Goal: Contribute content: Add original content to the website for others to see

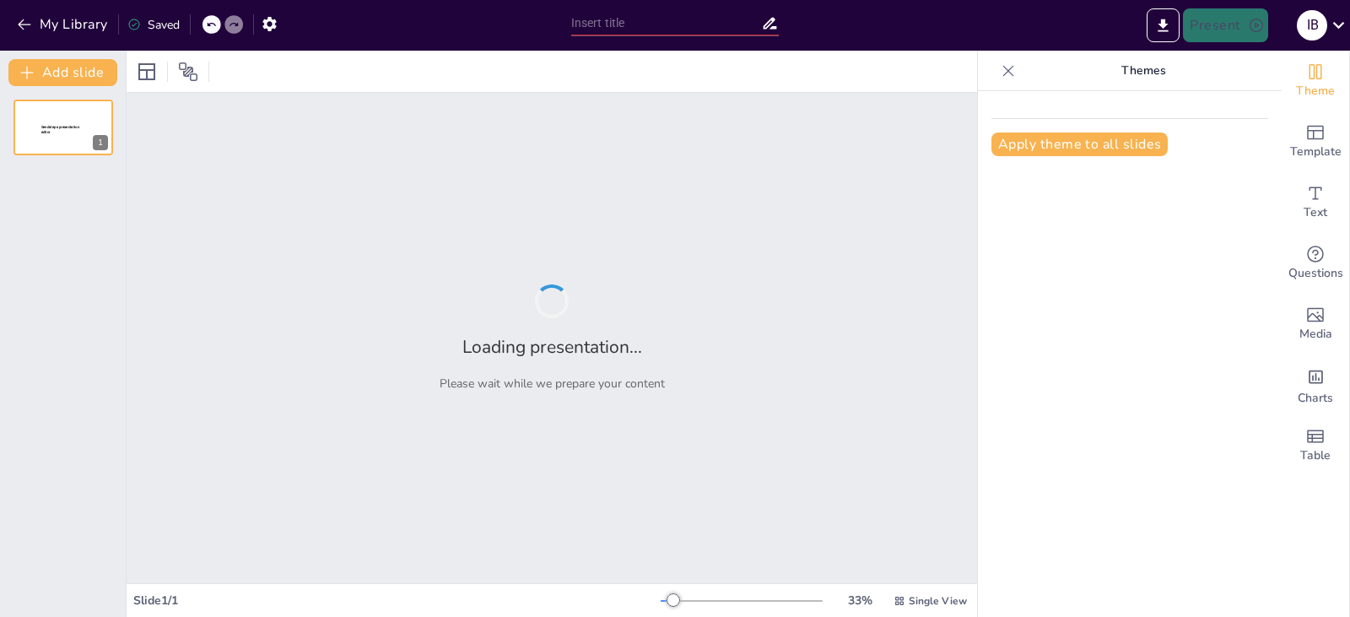
type input "Imported Capacitación Gestión Leads.pptx"
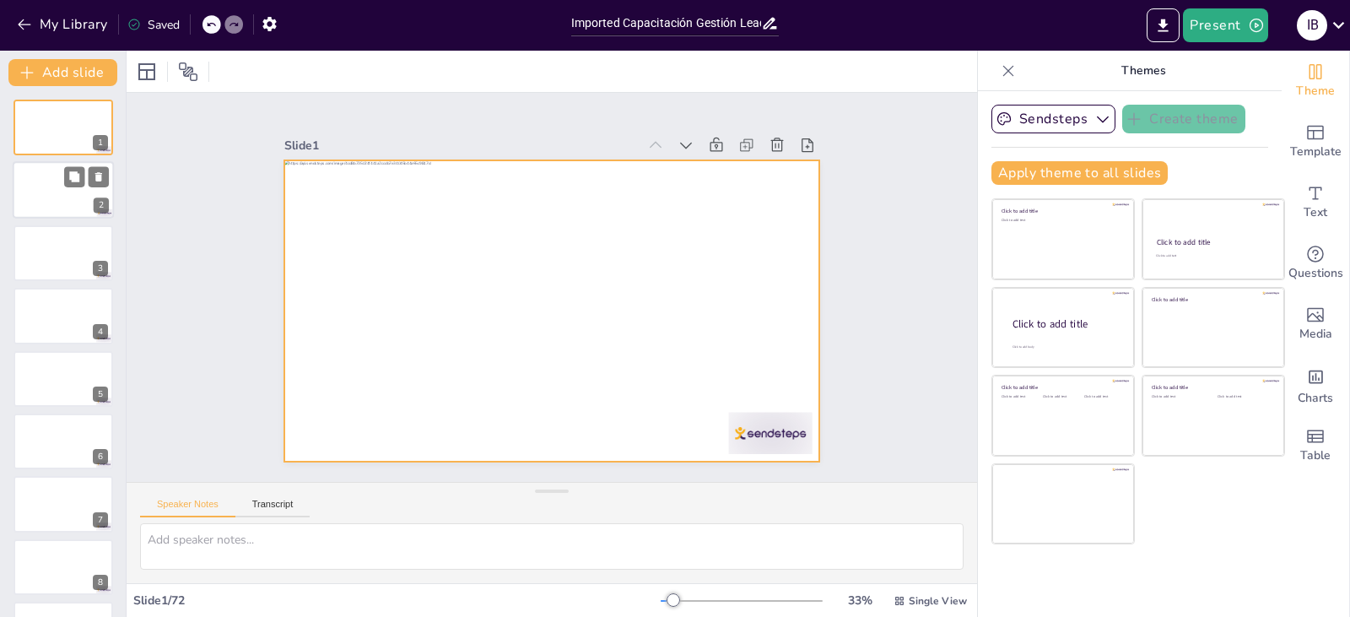
click at [55, 187] on div at bounding box center [63, 190] width 101 height 57
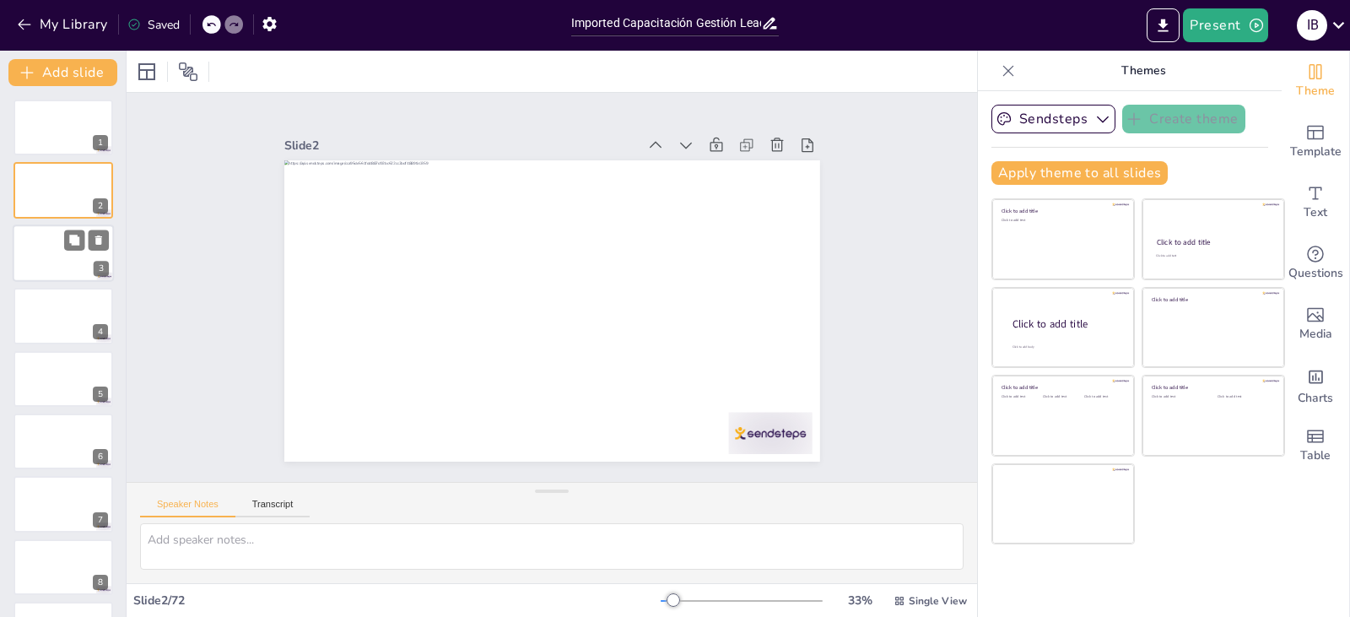
click at [59, 267] on div at bounding box center [63, 252] width 101 height 57
click at [51, 307] on div at bounding box center [63, 315] width 101 height 57
click at [51, 390] on div at bounding box center [63, 378] width 101 height 57
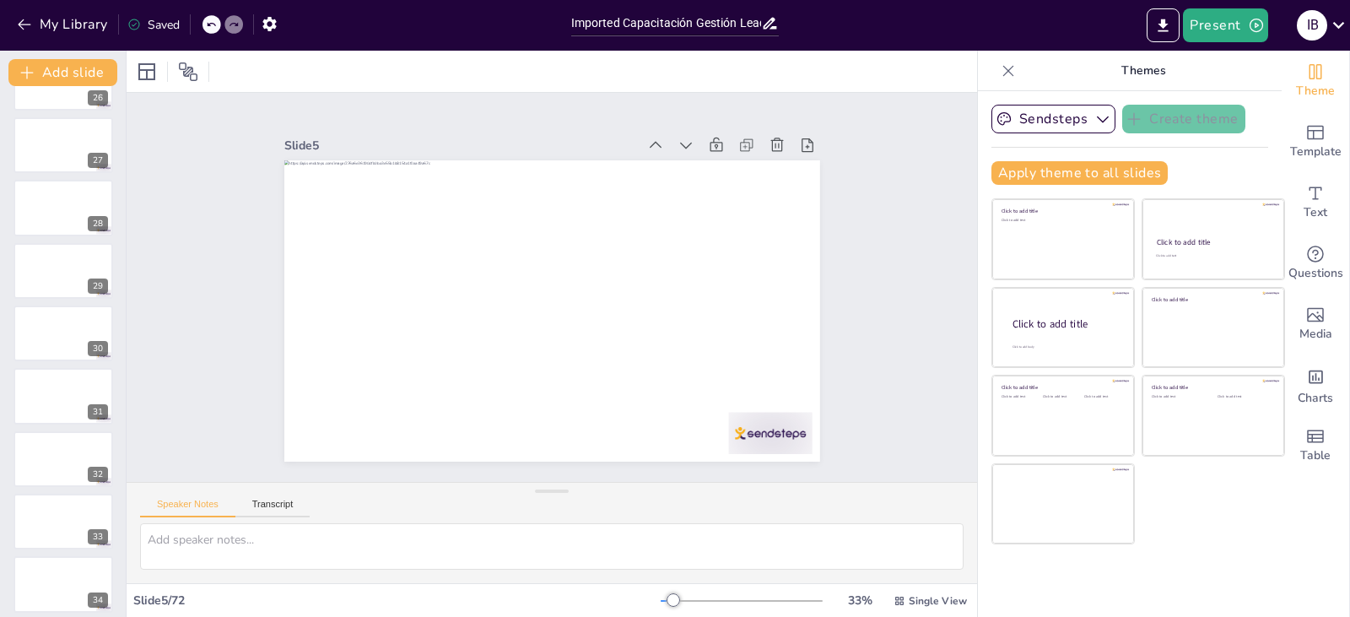
scroll to position [2052, 0]
click at [53, 151] on div at bounding box center [63, 146] width 101 height 57
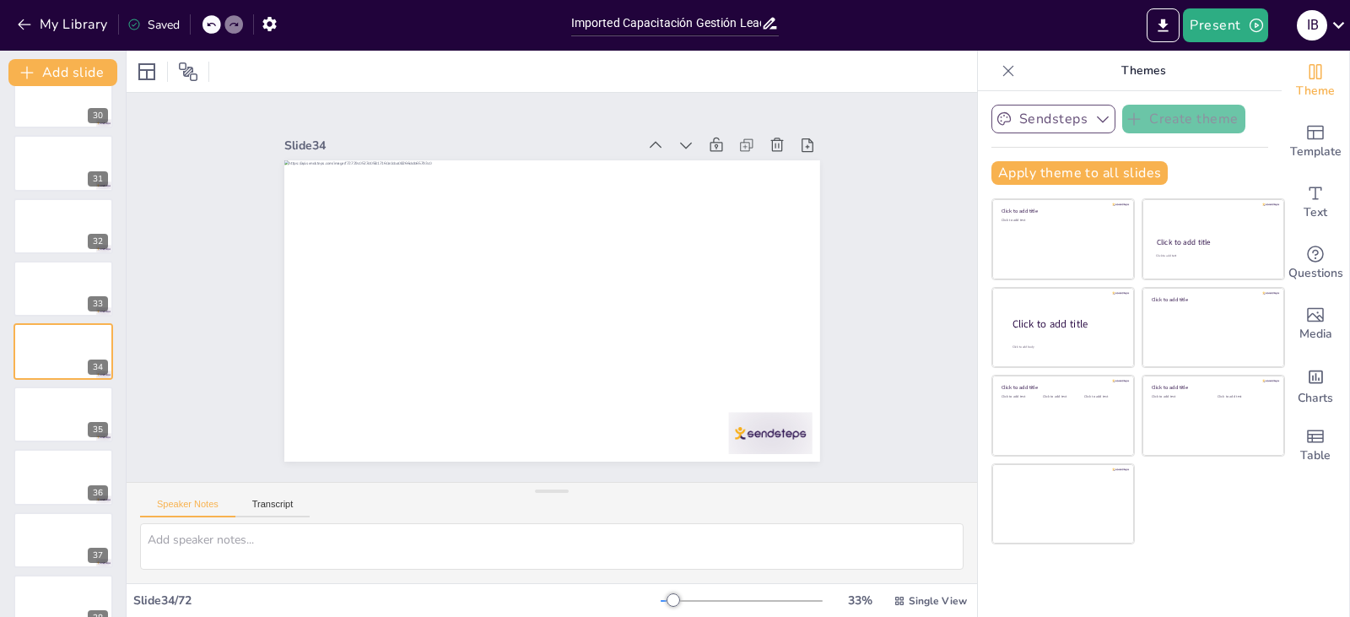
click at [1033, 121] on button "Sendsteps" at bounding box center [1053, 119] width 124 height 29
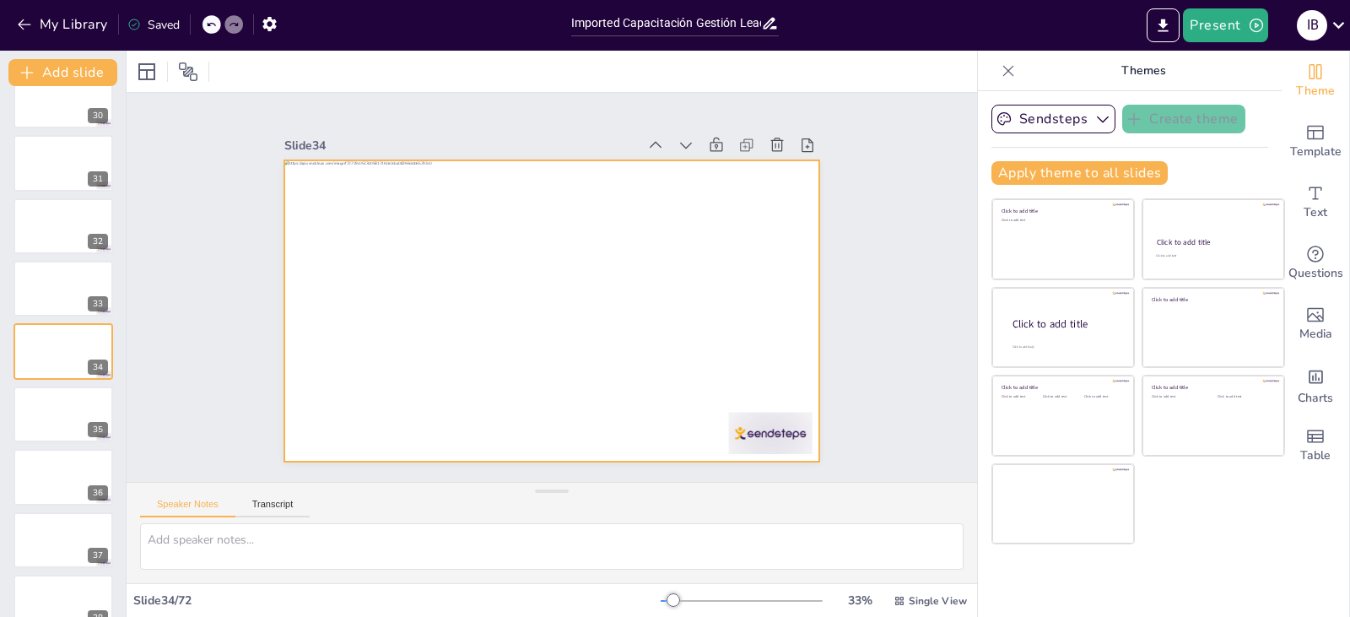
click at [406, 258] on div at bounding box center [547, 310] width 586 height 406
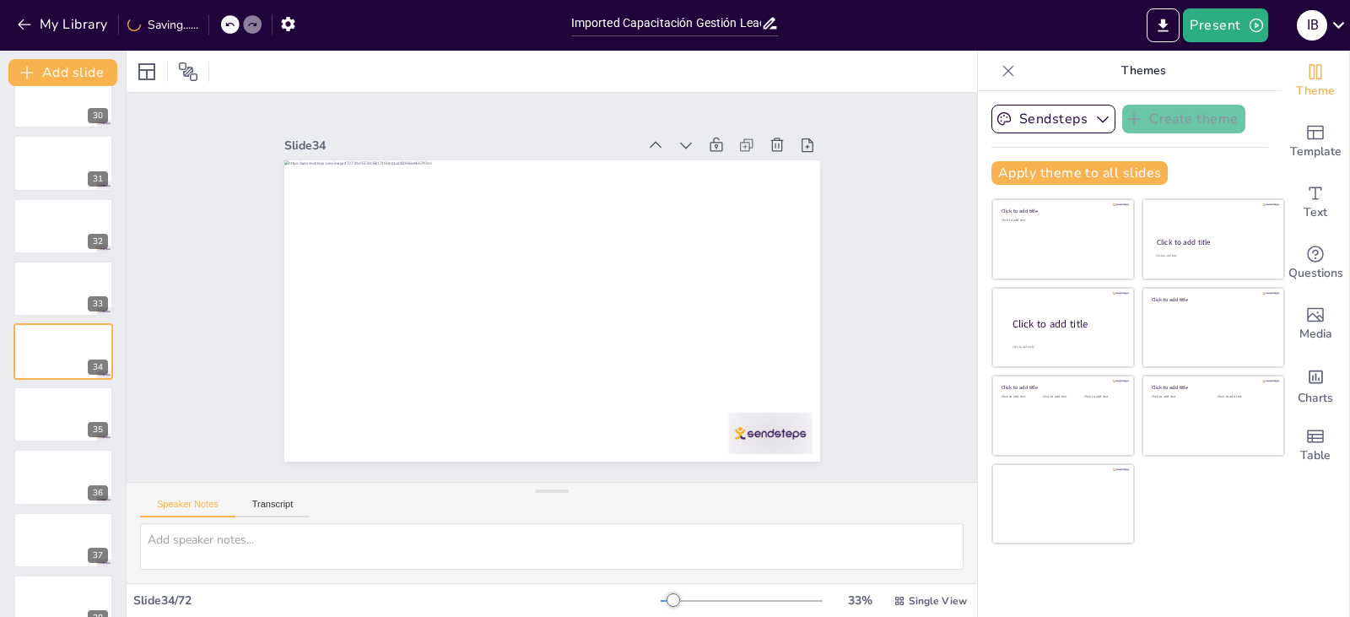
click at [685, 348] on div at bounding box center [542, 308] width 612 height 493
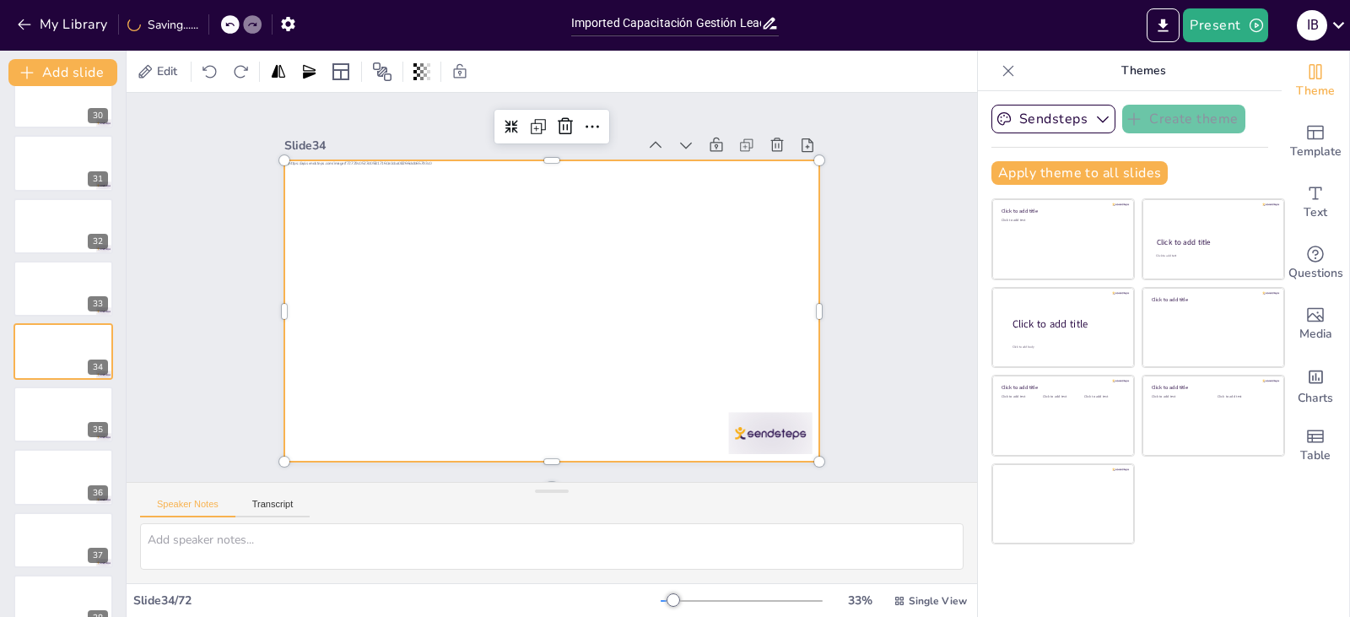
click at [665, 316] on div at bounding box center [542, 308] width 612 height 493
click at [665, 316] on div at bounding box center [544, 310] width 602 height 452
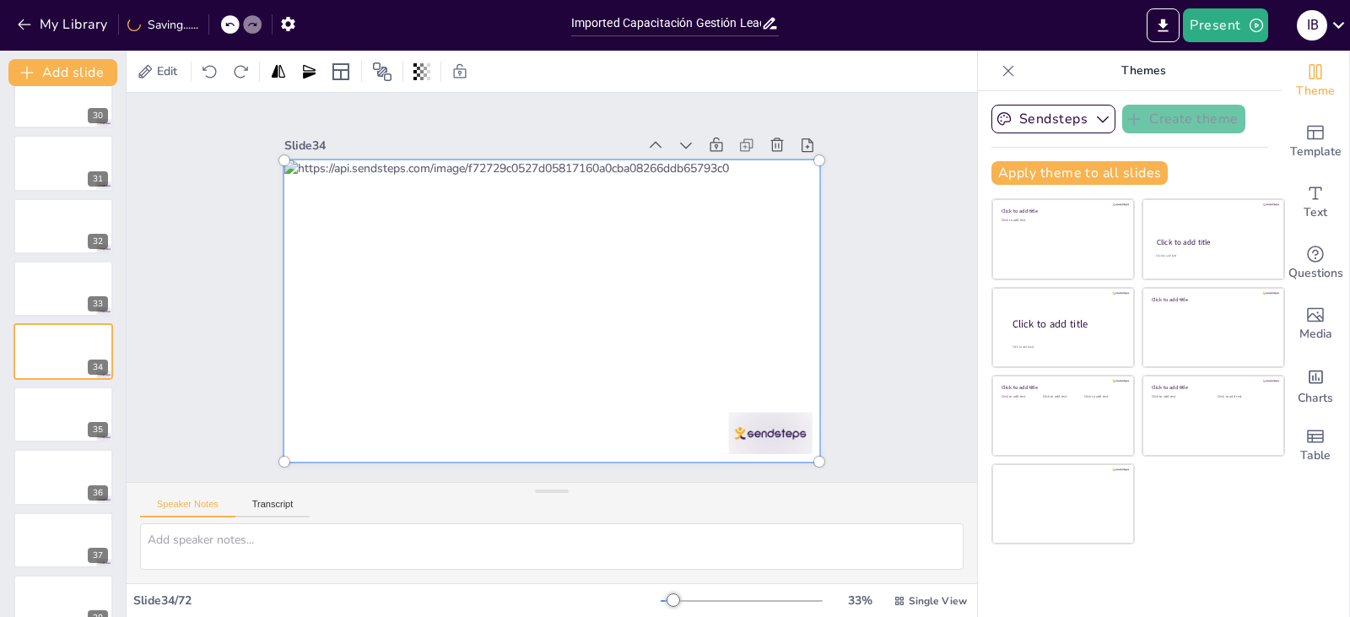
click at [665, 316] on div at bounding box center [550, 311] width 586 height 378
click at [835, 308] on div "Slide 1 Slide 2 Slide 3 Slide 4 Slide 5 Slide 6 Slide 7 Slide 8 Slide 9 Slide 1…" at bounding box center [552, 286] width 575 height 717
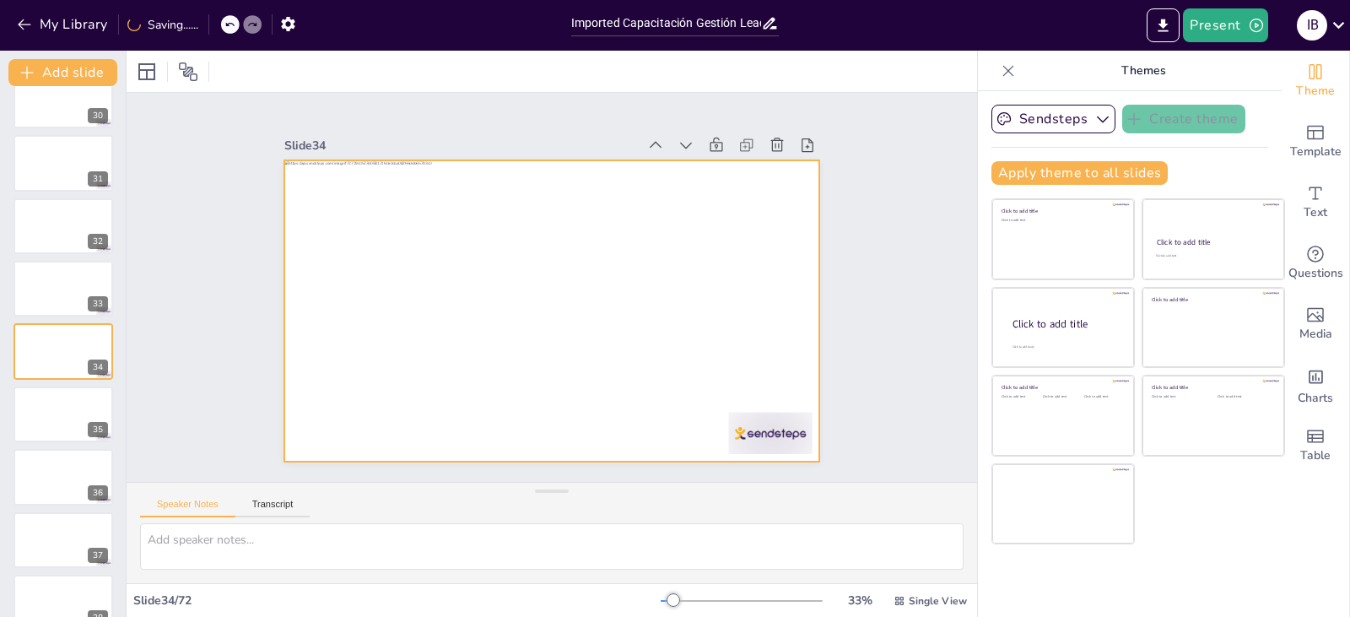
click at [612, 327] on div at bounding box center [538, 268] width 610 height 559
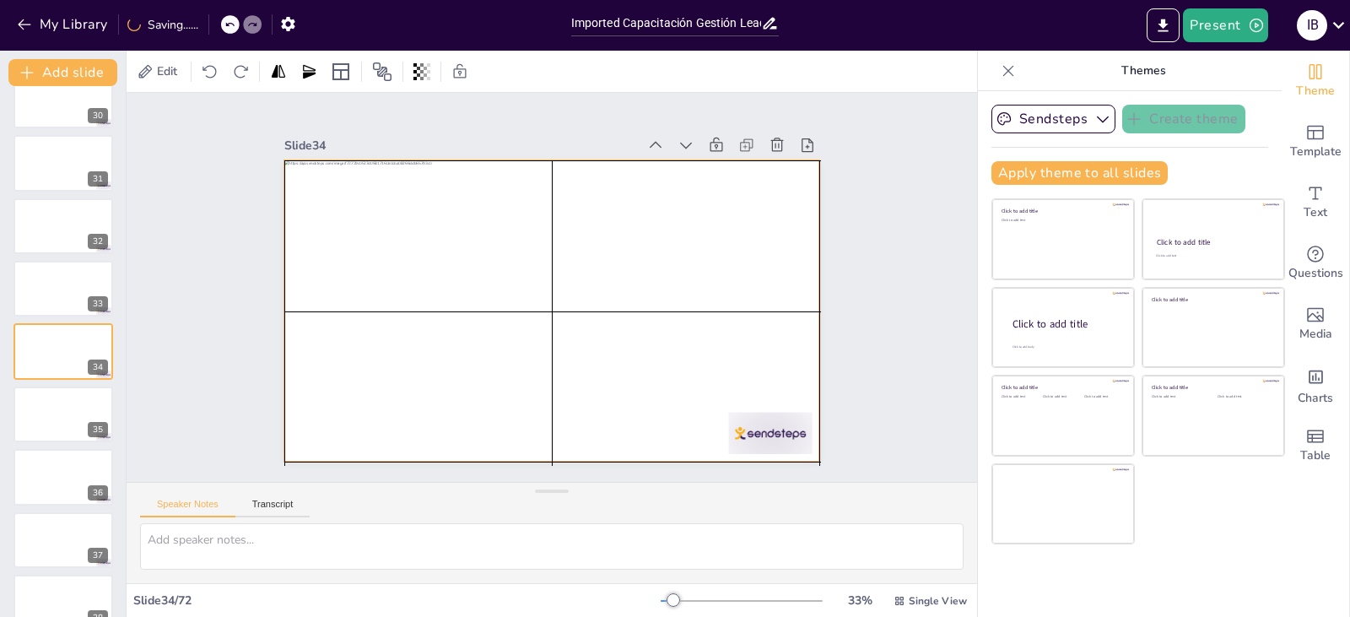
drag, startPoint x: 527, startPoint y: 316, endPoint x: 557, endPoint y: 320, distance: 29.8
click at [557, 320] on div at bounding box center [552, 310] width 536 height 301
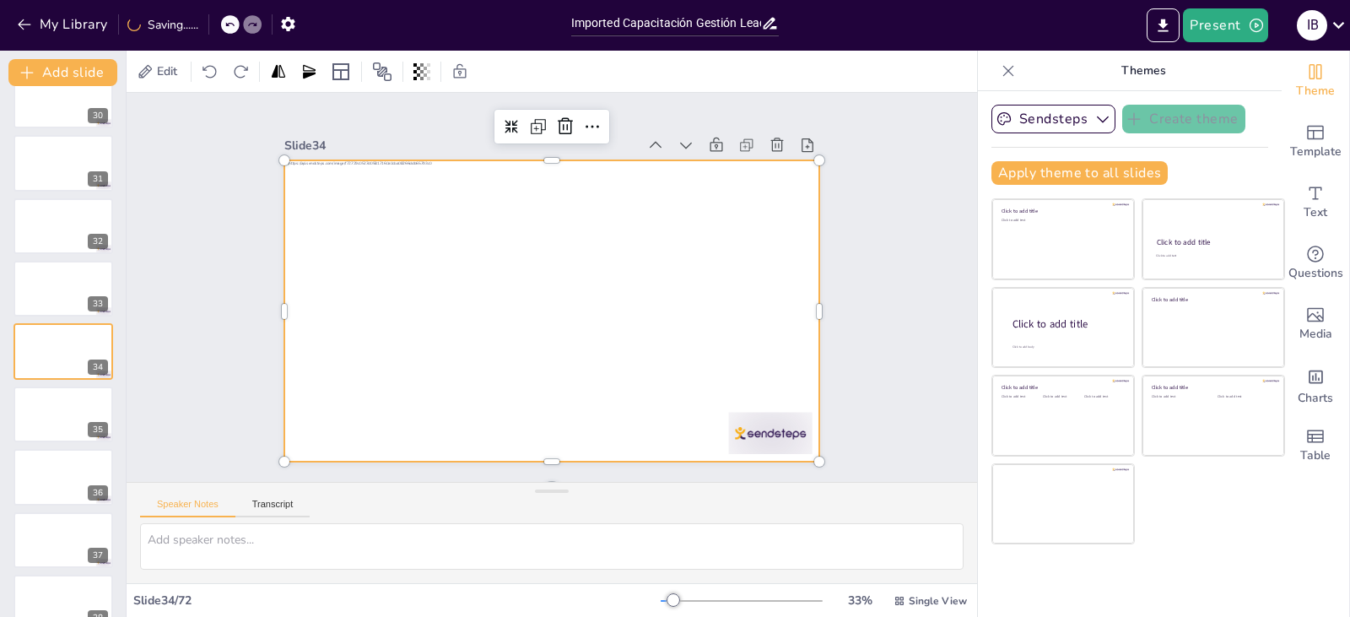
click at [889, 373] on div "Slide 1 Slide 2 Slide 3 Slide 4 Slide 5 Slide 6 Slide 7 Slide 8 Slide 9 Slide 1…" at bounding box center [551, 287] width 935 height 701
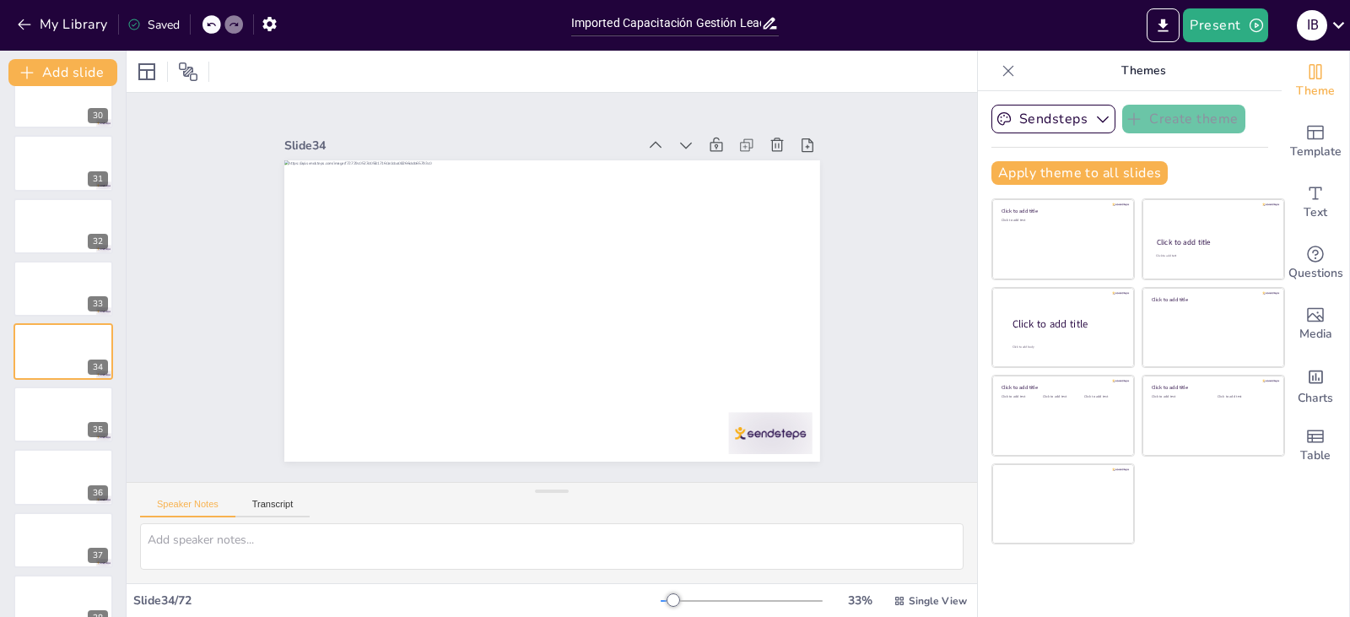
click at [810, 264] on div "Slide 1 Slide 2 Slide 3 Slide 4 Slide 5 Slide 6 Slide 7 Slide 8 Slide 9 Slide 1…" at bounding box center [551, 287] width 663 height 413
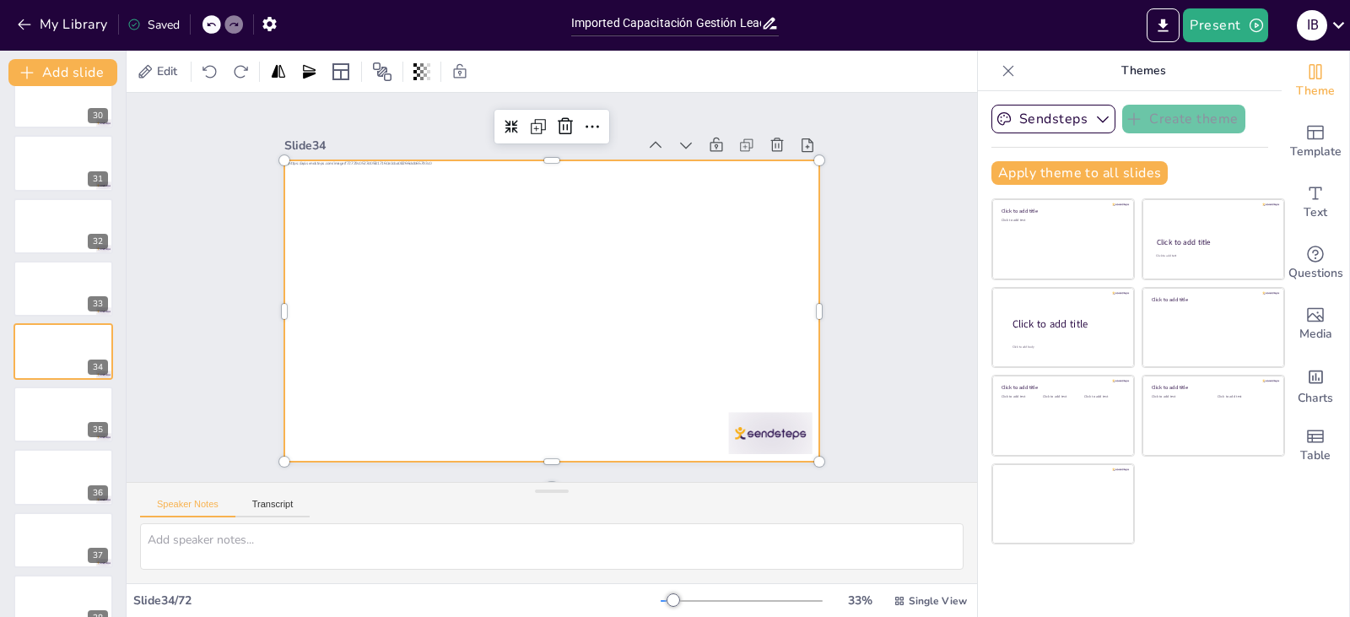
click at [721, 300] on div at bounding box center [544, 310] width 602 height 452
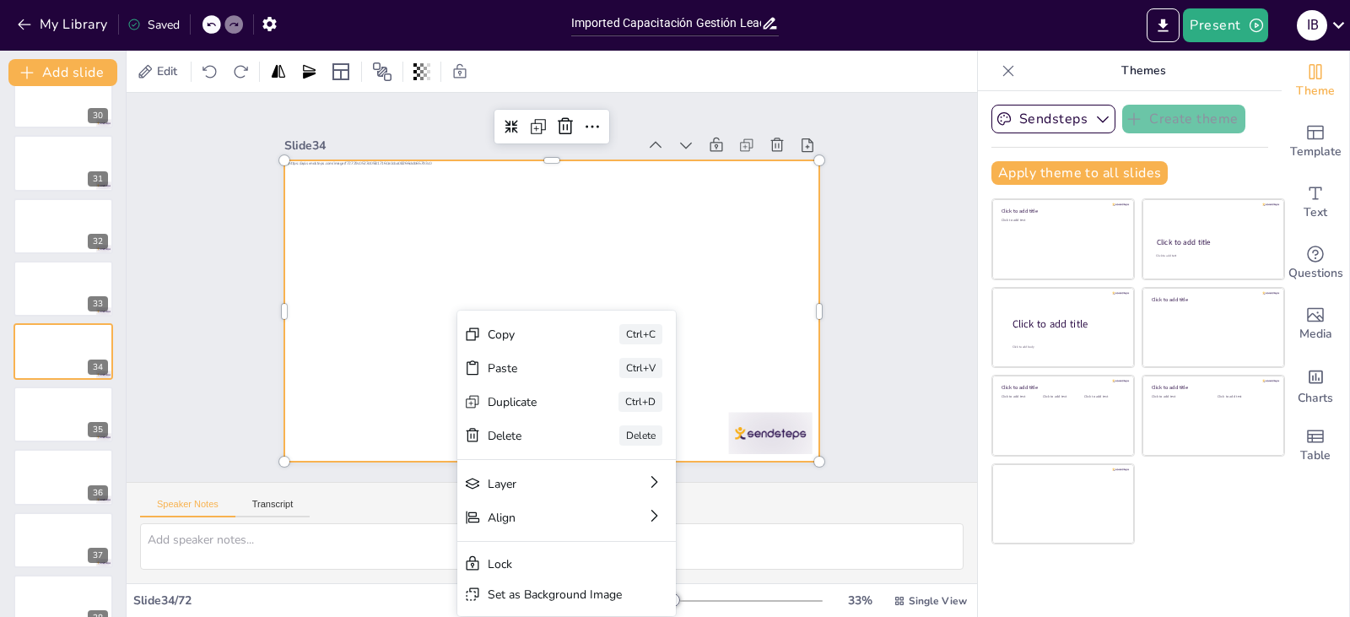
click at [869, 296] on div "Slide 1 Slide 2 Slide 3 Slide 4 Slide 5 Slide 6 Slide 7 Slide 8 Slide 9 Slide 1…" at bounding box center [551, 286] width 701 height 935
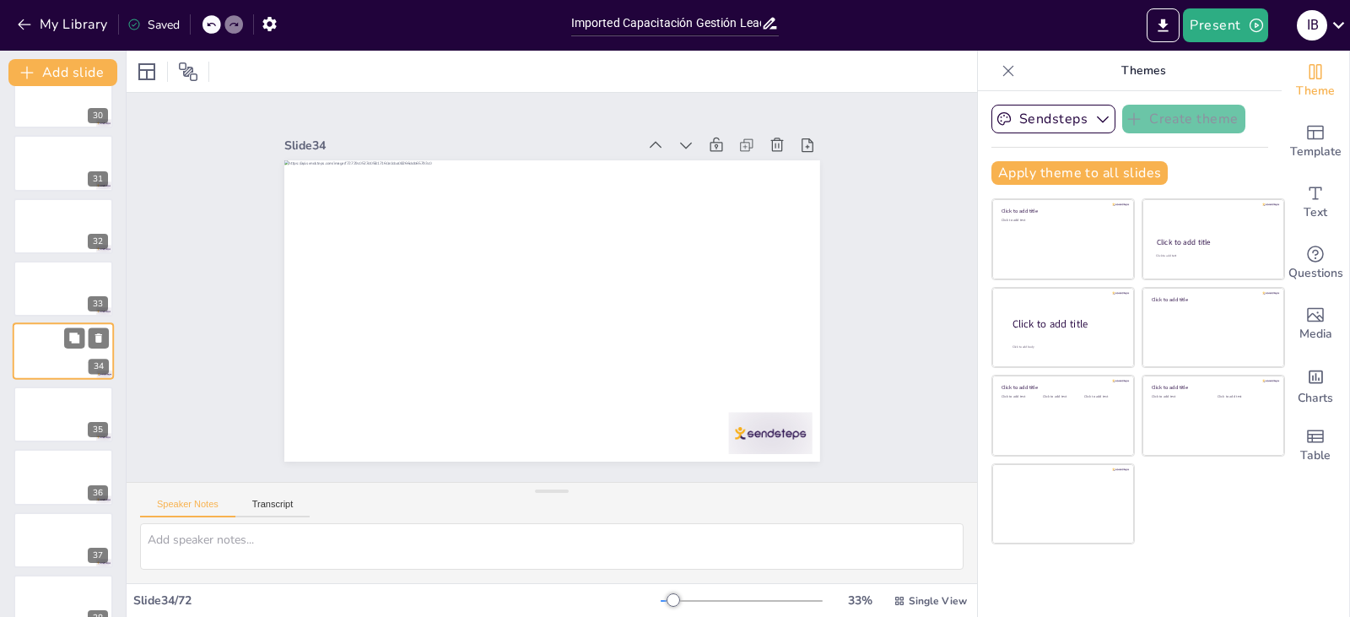
click at [53, 347] on div at bounding box center [63, 351] width 101 height 57
click at [1307, 390] on span "Charts" at bounding box center [1315, 398] width 35 height 19
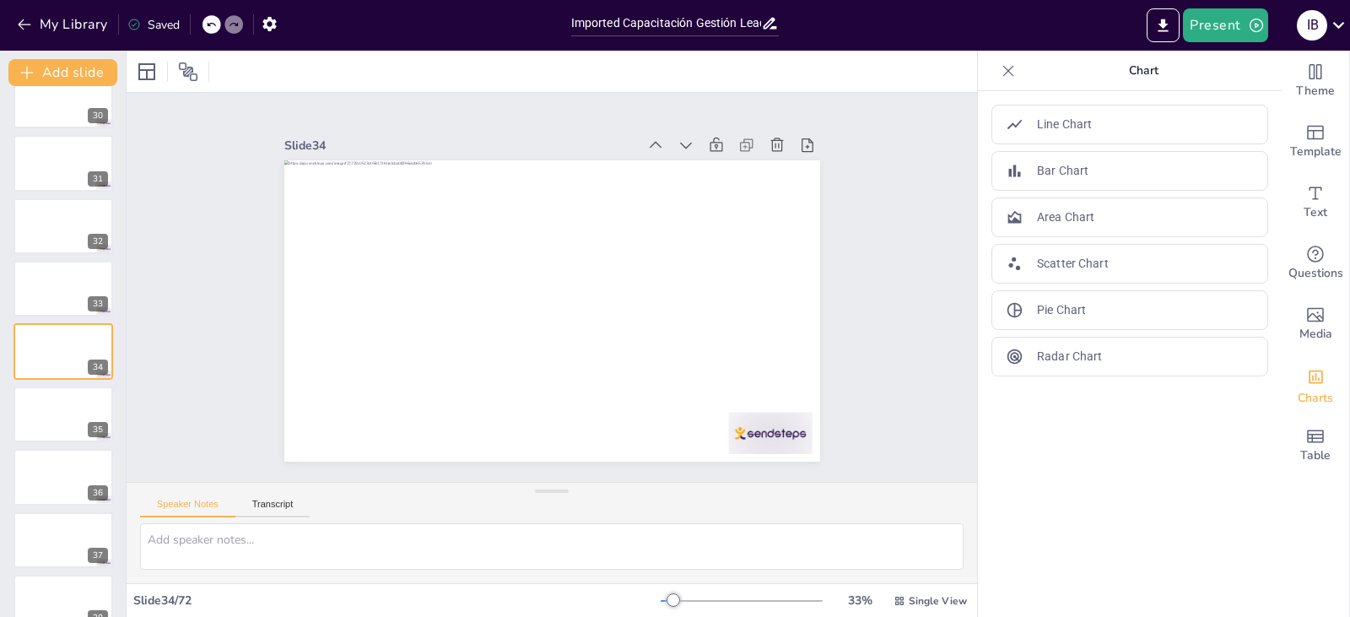
click at [1000, 65] on icon at bounding box center [1008, 70] width 17 height 17
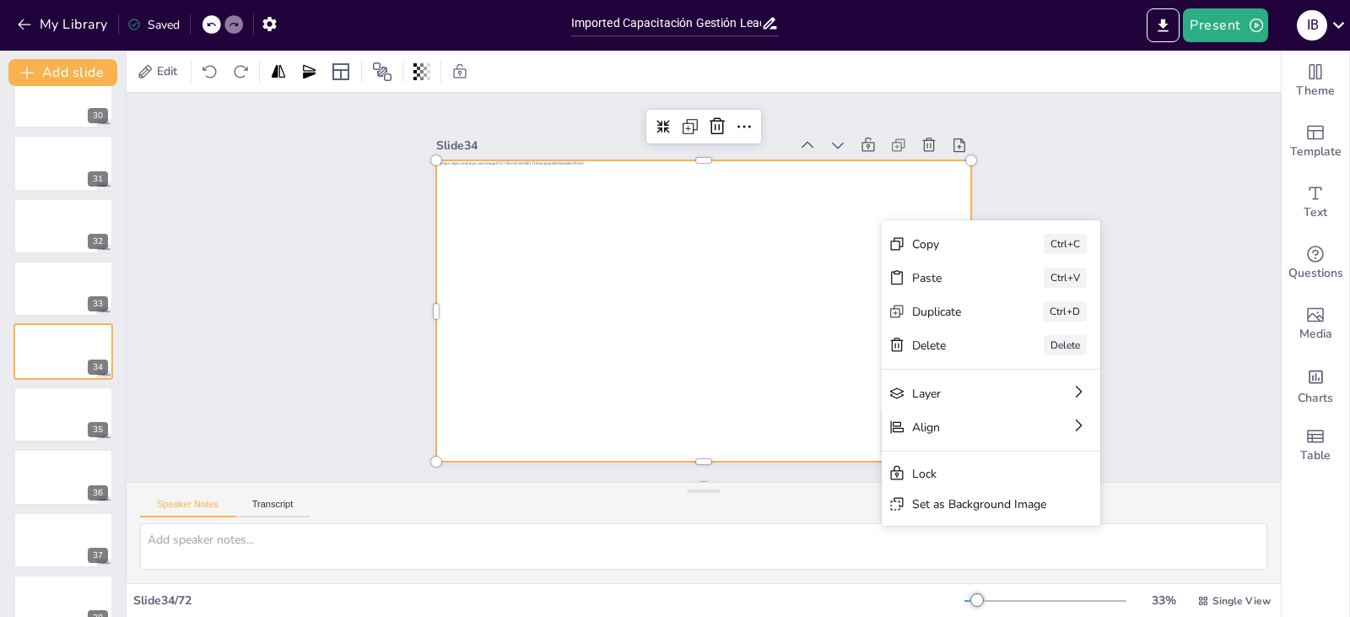
click at [393, 301] on div "Slide 1 Slide 2 Slide 3 Slide 4 Slide 5 Slide 6 Slide 7 Slide 8 Slide 9 Slide 1…" at bounding box center [703, 288] width 620 height 1210
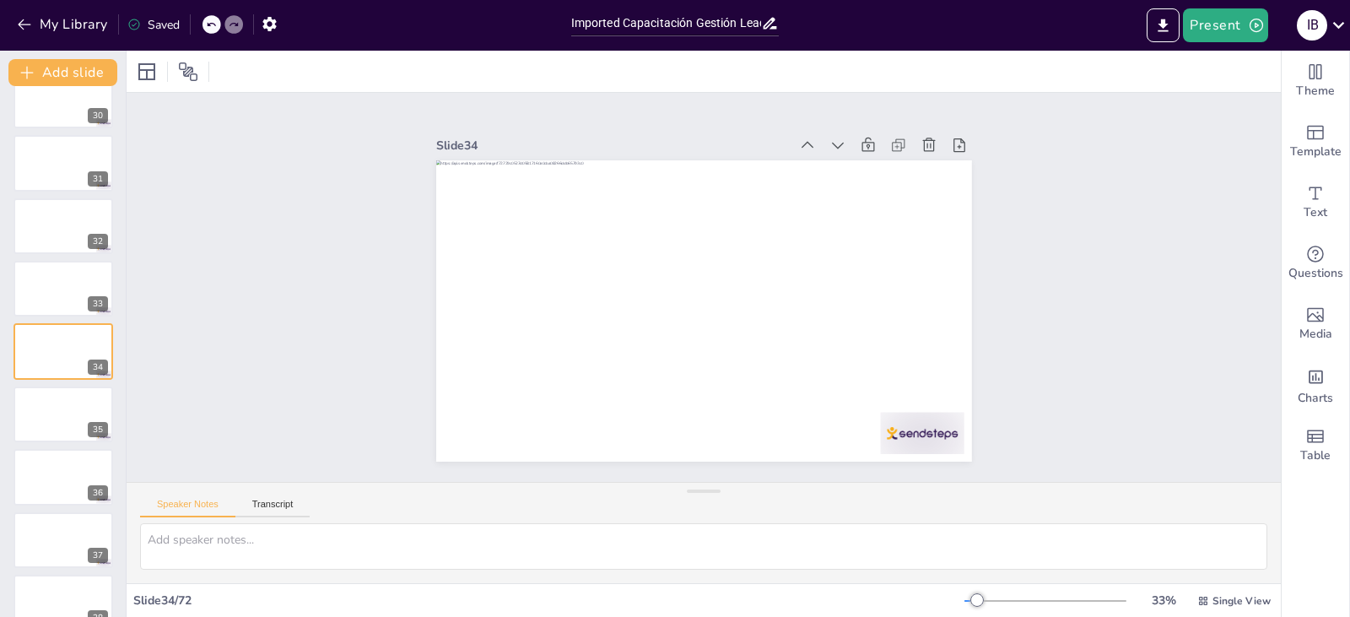
click at [251, 286] on div "Slide 1 Slide 2 Slide 3 Slide 4 Slide 5 Slide 6 Slide 7 Slide 8 Slide 9 Slide 1…" at bounding box center [704, 287] width 1218 height 727
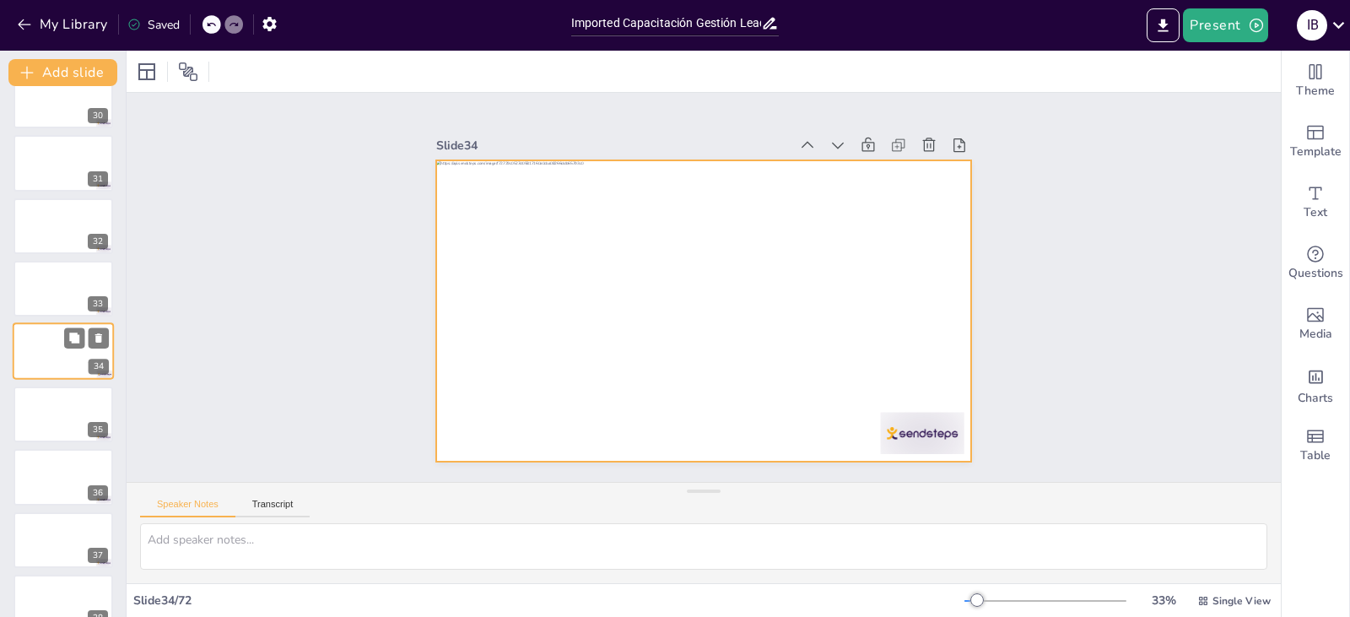
click at [62, 355] on div at bounding box center [63, 351] width 101 height 57
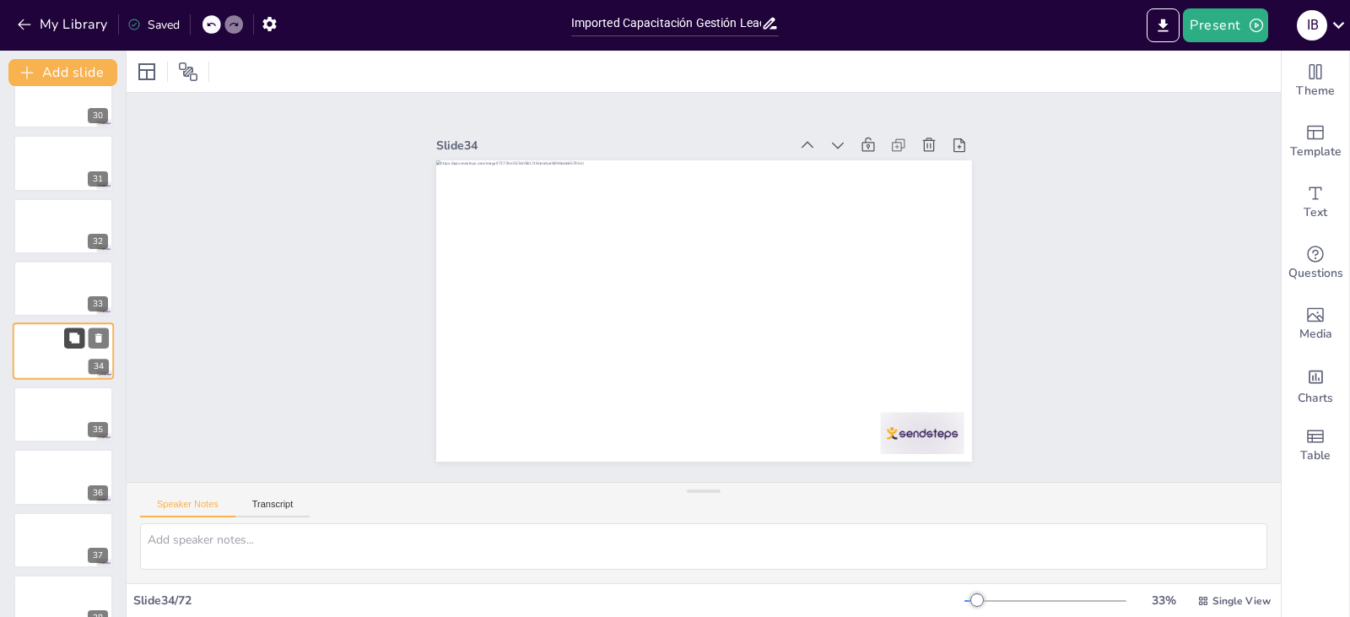
click at [69, 335] on icon at bounding box center [74, 338] width 12 height 12
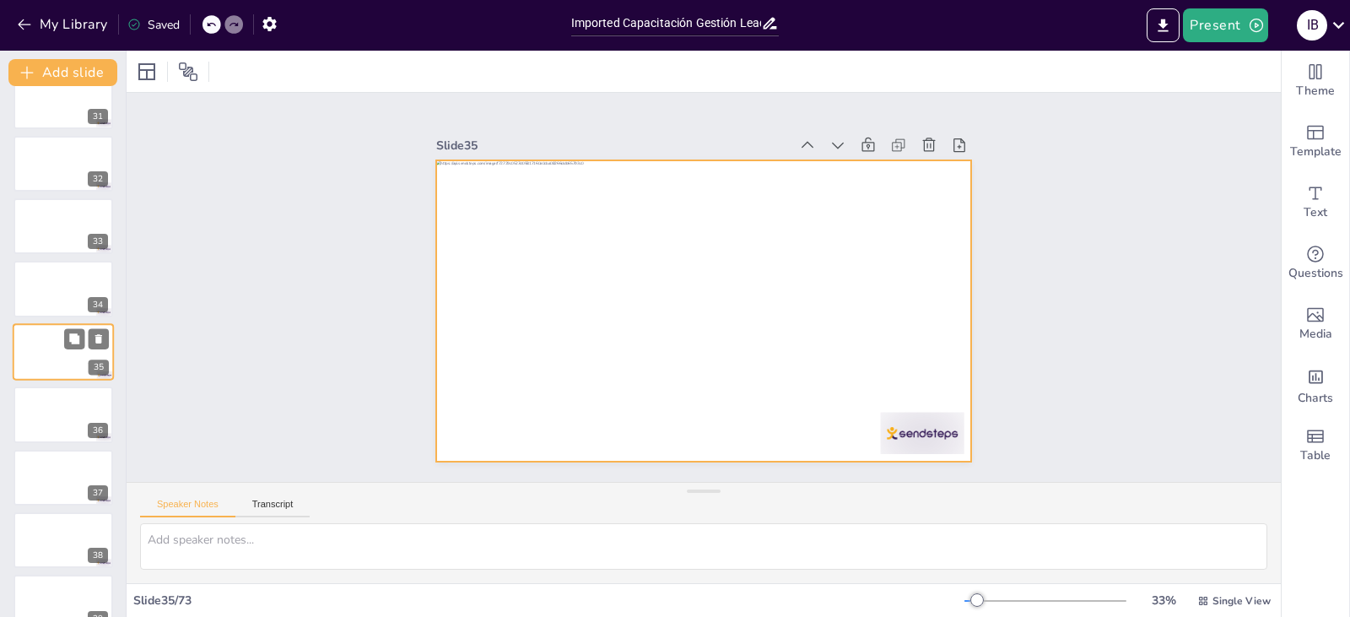
click at [56, 358] on div at bounding box center [63, 351] width 101 height 57
click at [762, 294] on div at bounding box center [692, 307] width 614 height 529
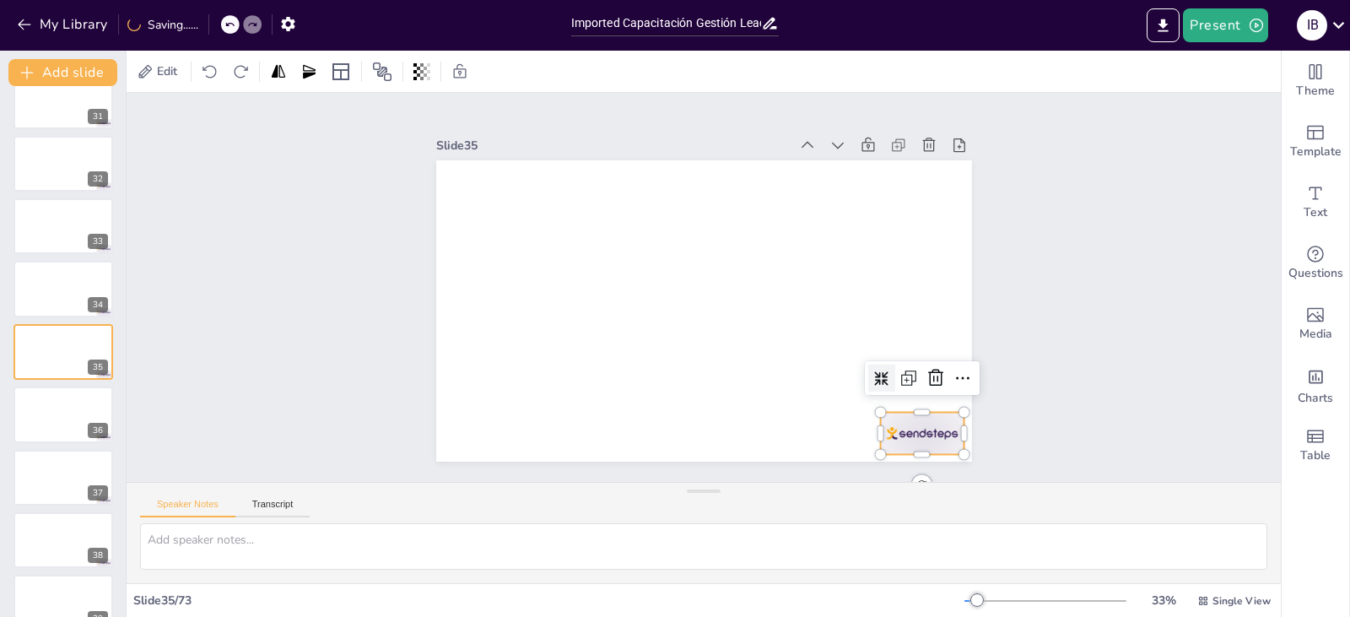
click at [891, 473] on div at bounding box center [844, 509] width 94 height 73
click at [953, 394] on icon at bounding box center [952, 405] width 22 height 22
click at [822, 446] on icon at bounding box center [811, 455] width 19 height 19
click at [535, 371] on icon at bounding box center [525, 377] width 19 height 19
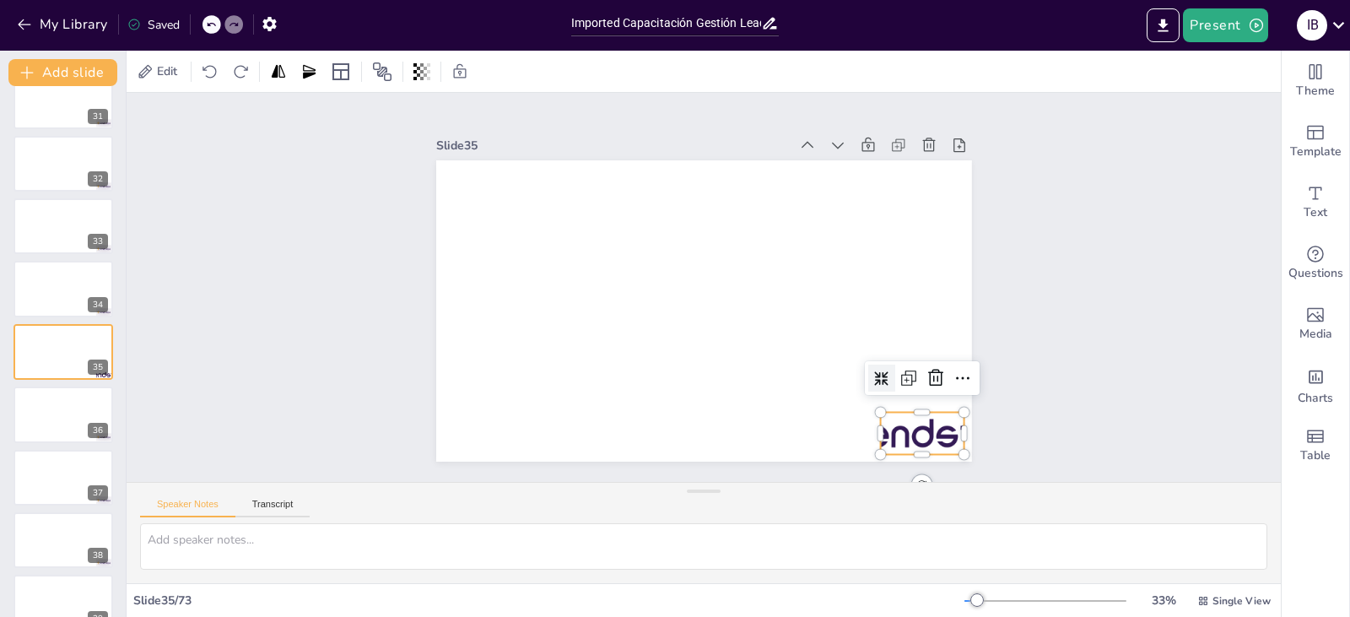
click at [723, 478] on icon at bounding box center [713, 487] width 19 height 19
click at [1024, 272] on div "Slide 1 Slide 2 Slide 3 Slide 4 Slide 5 Slide 6 Slide 7 Slide 8 Slide 9 Slide 1…" at bounding box center [703, 287] width 1163 height 993
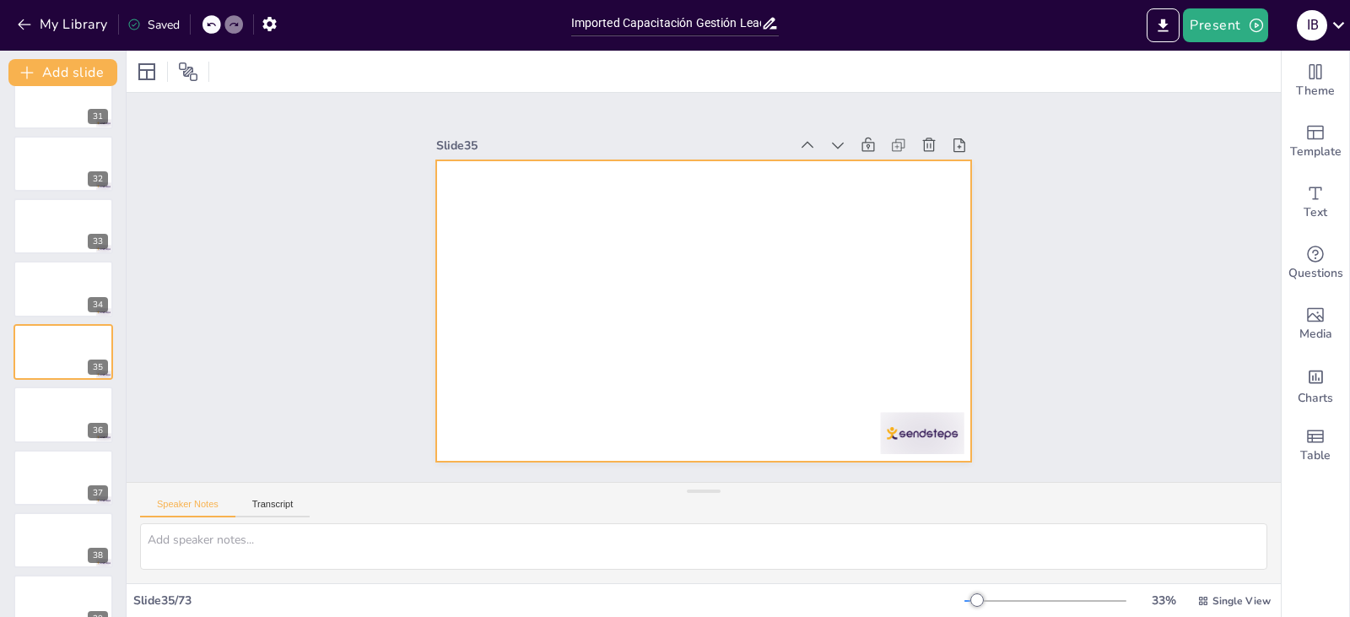
click at [637, 279] on div at bounding box center [692, 308] width 614 height 528
click at [509, 283] on div "Slide 1 Slide 2 Slide 3 Slide 4 Slide 5 Slide 6 Slide 7 Slide 8 Slide 9 Slide 1…" at bounding box center [703, 287] width 389 height 1154
click at [665, 231] on div at bounding box center [699, 310] width 586 height 406
click at [1307, 386] on div "Add charts and graphs" at bounding box center [1316, 375] width 18 height 27
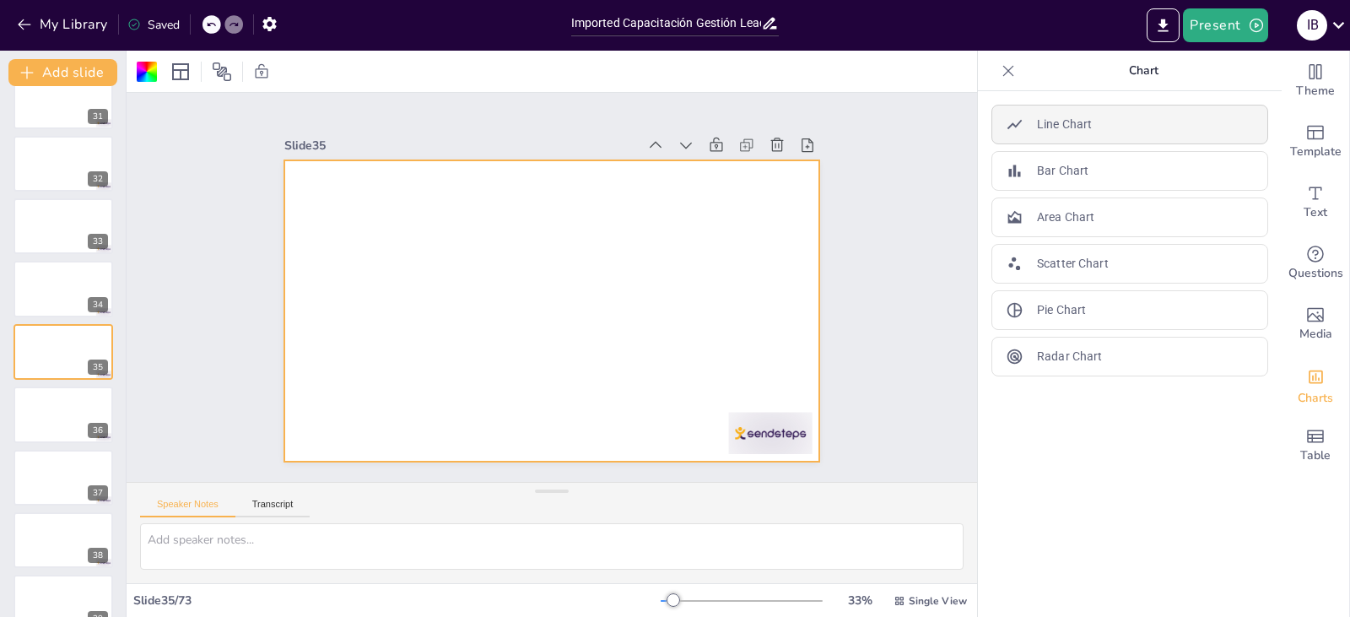
click at [1140, 129] on div "Line Chart" at bounding box center [1129, 125] width 277 height 40
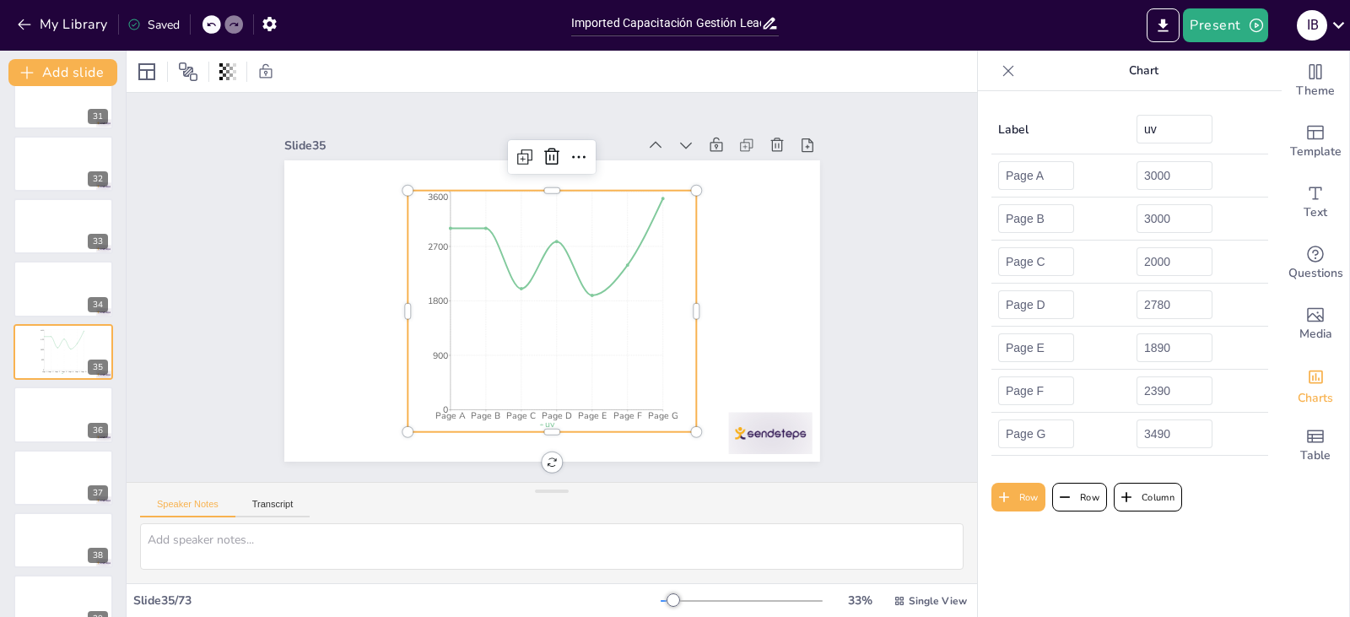
click at [1000, 64] on icon at bounding box center [1008, 70] width 17 height 17
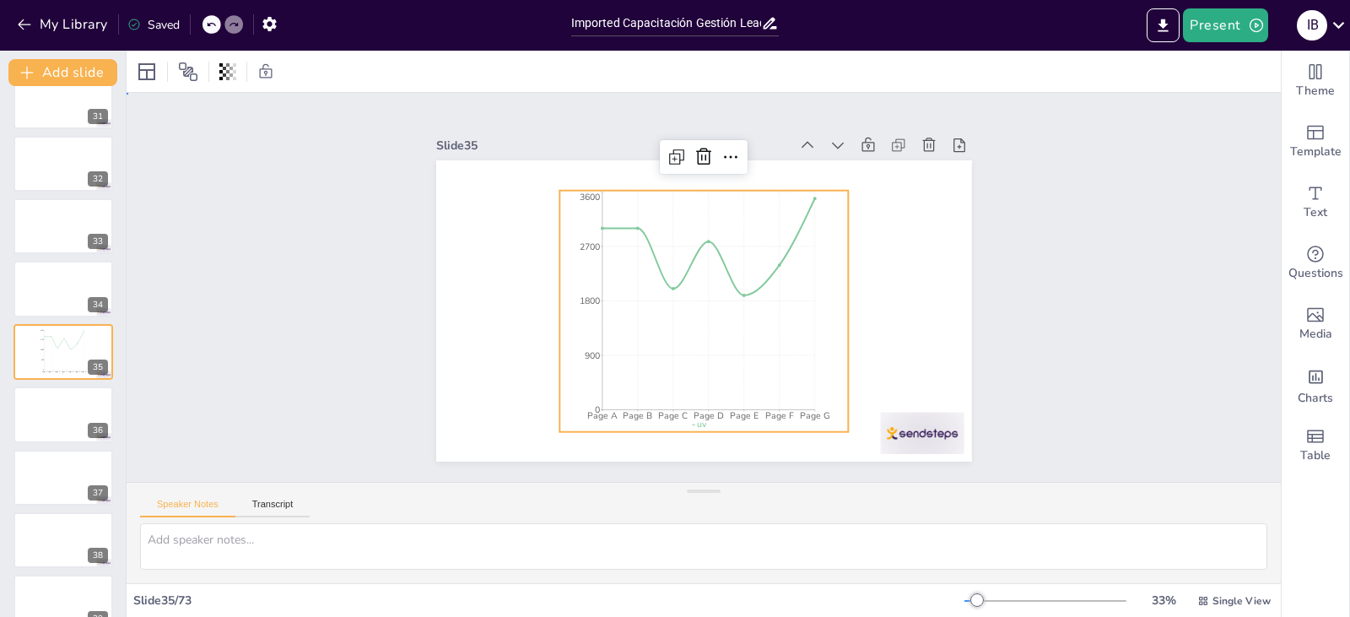
click at [1053, 274] on div "Slide 1 Slide 2 Slide 3 Slide 4 Slide 5 Slide 6 Slide 7 Slide 8 Slide 9 Slide 1…" at bounding box center [704, 287] width 1154 height 389
click at [732, 273] on icon "Page A Page B Page C Page D Page E Page F Page G 0 900 1800 2700 3600" at bounding box center [698, 310] width 332 height 295
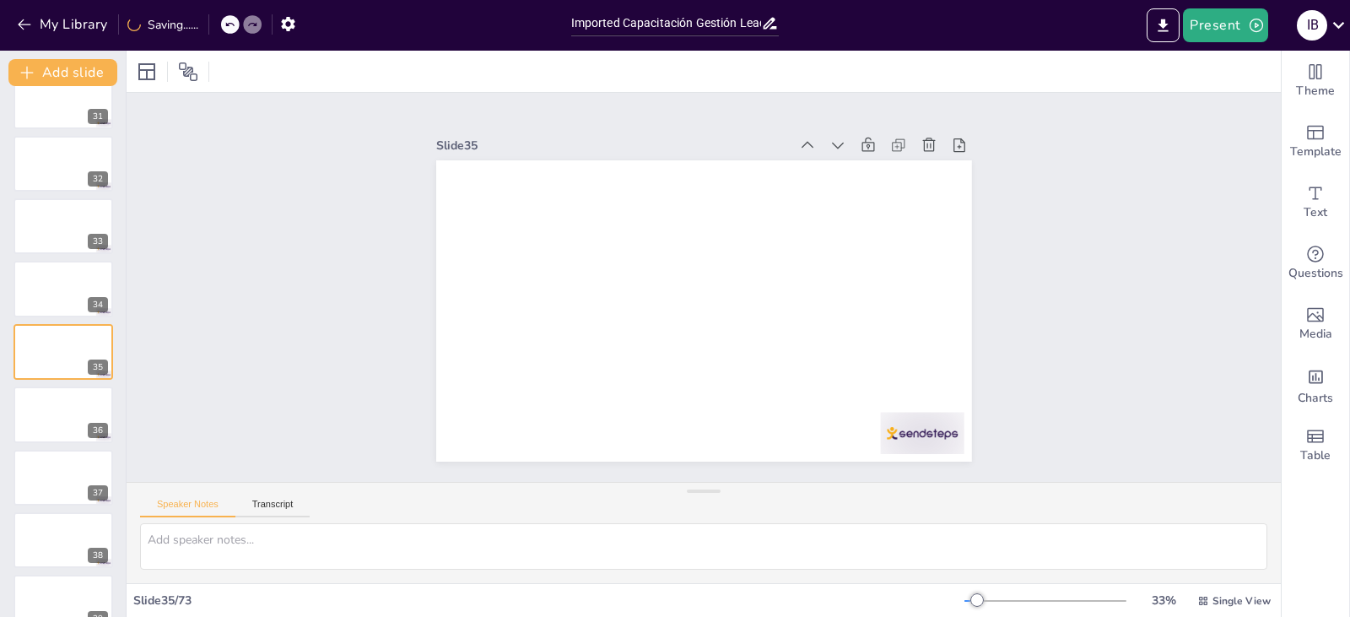
click at [1141, 241] on div "Slide 1 Slide 2 Slide 3 Slide 4 Slide 5 Slide 6 Slide 7 Slide 8 Slide 9 Slide 1…" at bounding box center [703, 287] width 1213 height 824
click at [1308, 447] on span "Table" at bounding box center [1315, 455] width 30 height 19
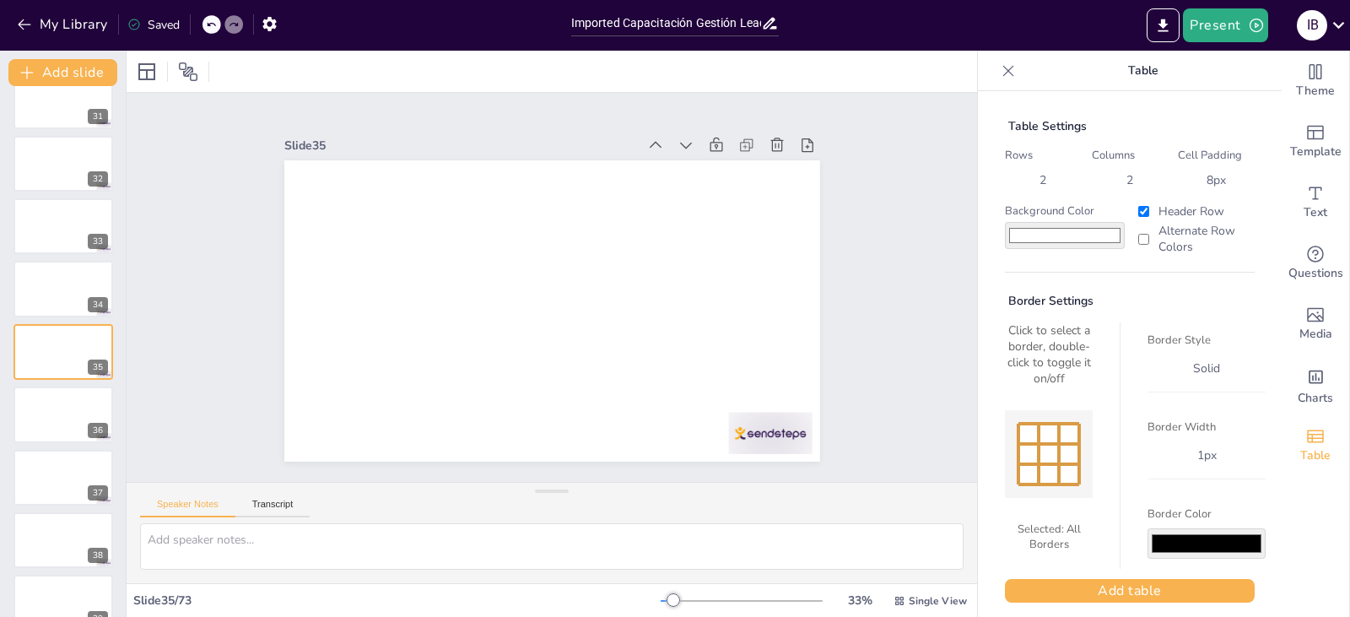
click at [1000, 65] on icon at bounding box center [1008, 70] width 17 height 17
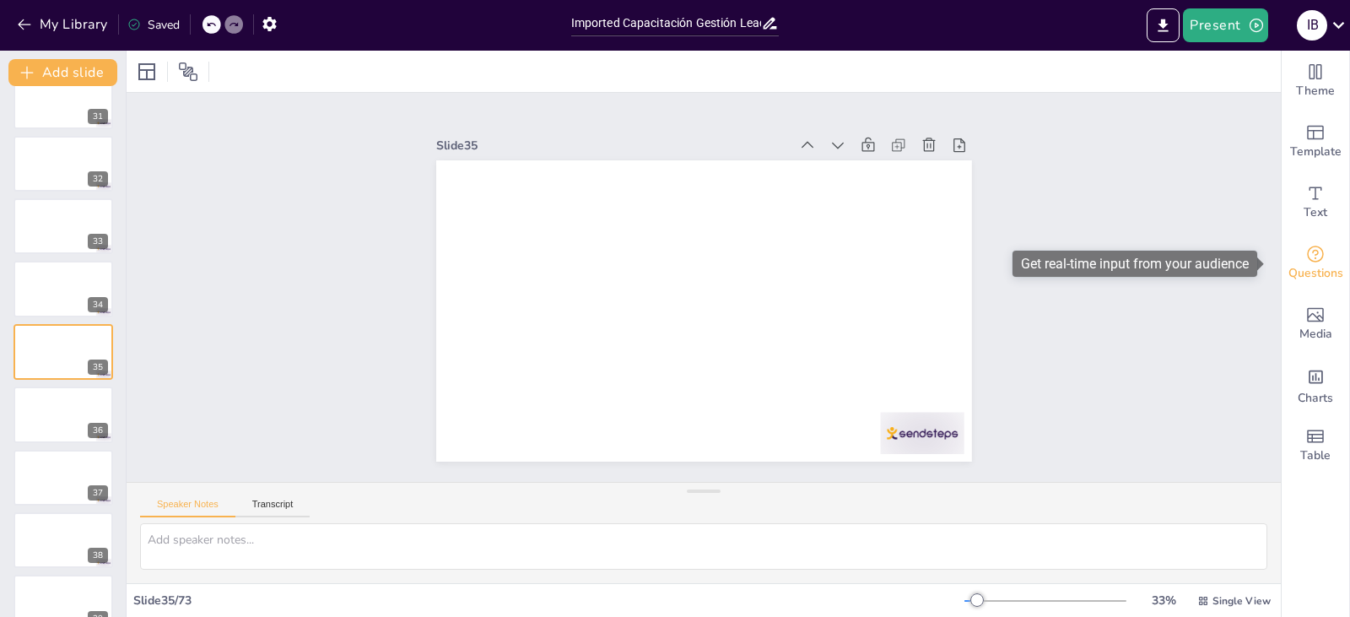
click at [1310, 266] on span "Questions" at bounding box center [1315, 273] width 55 height 19
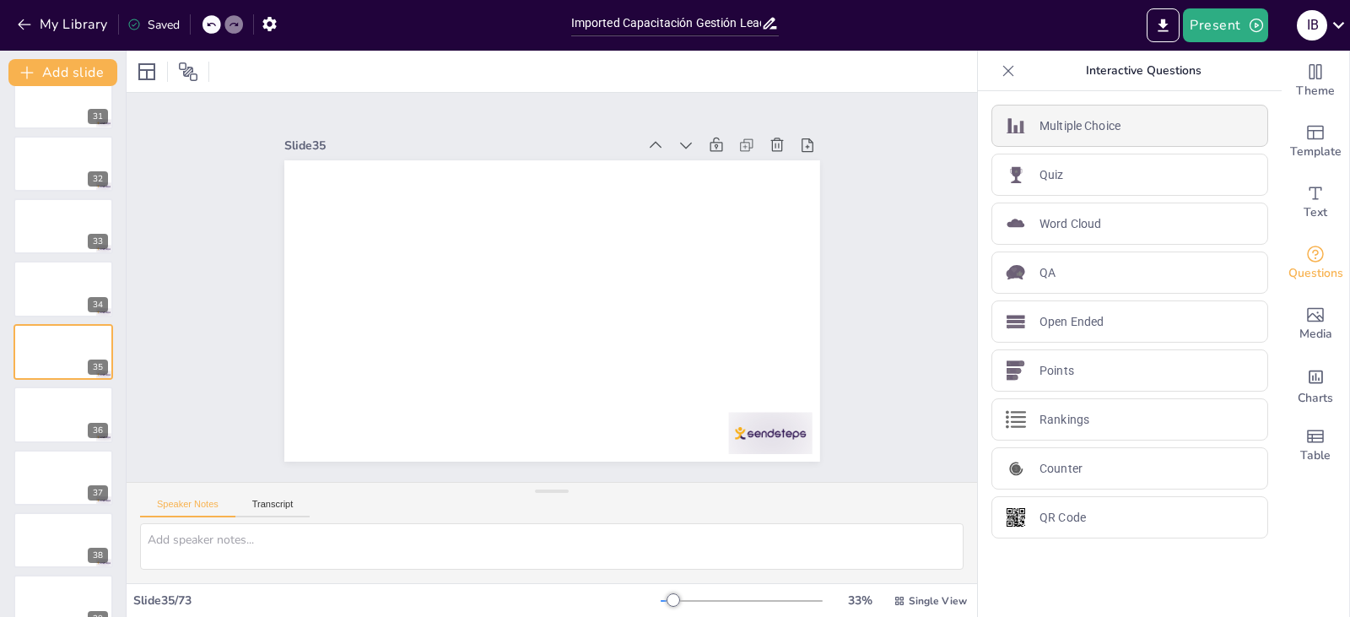
click at [1073, 125] on p "Multiple Choice" at bounding box center [1080, 126] width 81 height 18
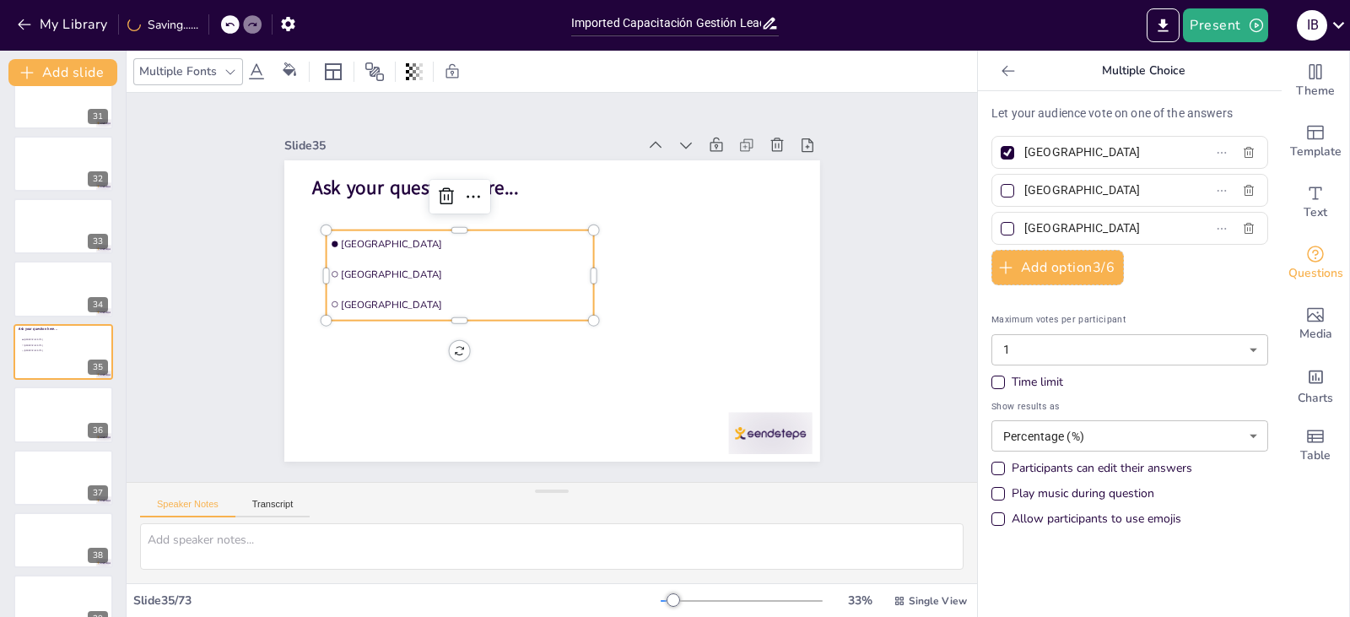
click at [1001, 192] on div at bounding box center [1008, 191] width 14 height 14
click at [1024, 192] on input "[GEOGRAPHIC_DATA]" at bounding box center [1102, 190] width 157 height 24
checkbox input "true"
click at [1001, 147] on div at bounding box center [1008, 153] width 14 height 14
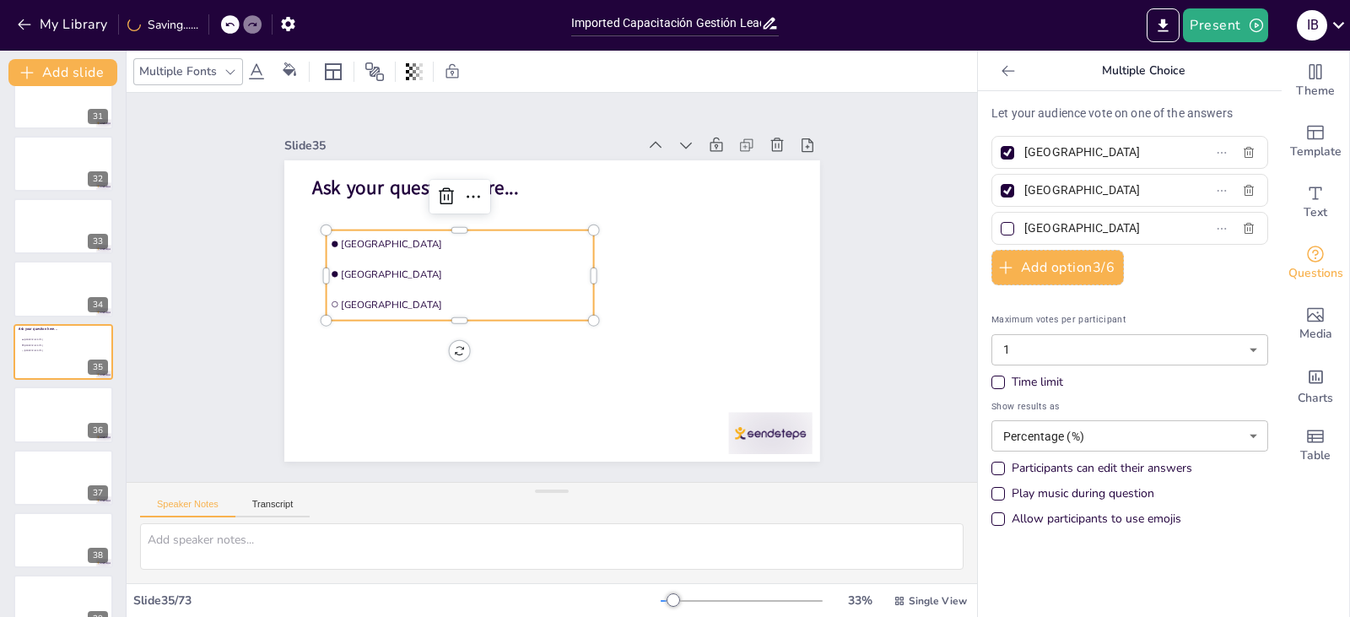
click at [1024, 147] on input "[GEOGRAPHIC_DATA]" at bounding box center [1102, 152] width 157 height 24
checkbox input "false"
click at [1001, 186] on div at bounding box center [1008, 191] width 14 height 14
click at [1024, 186] on input "[GEOGRAPHIC_DATA]" at bounding box center [1102, 190] width 157 height 24
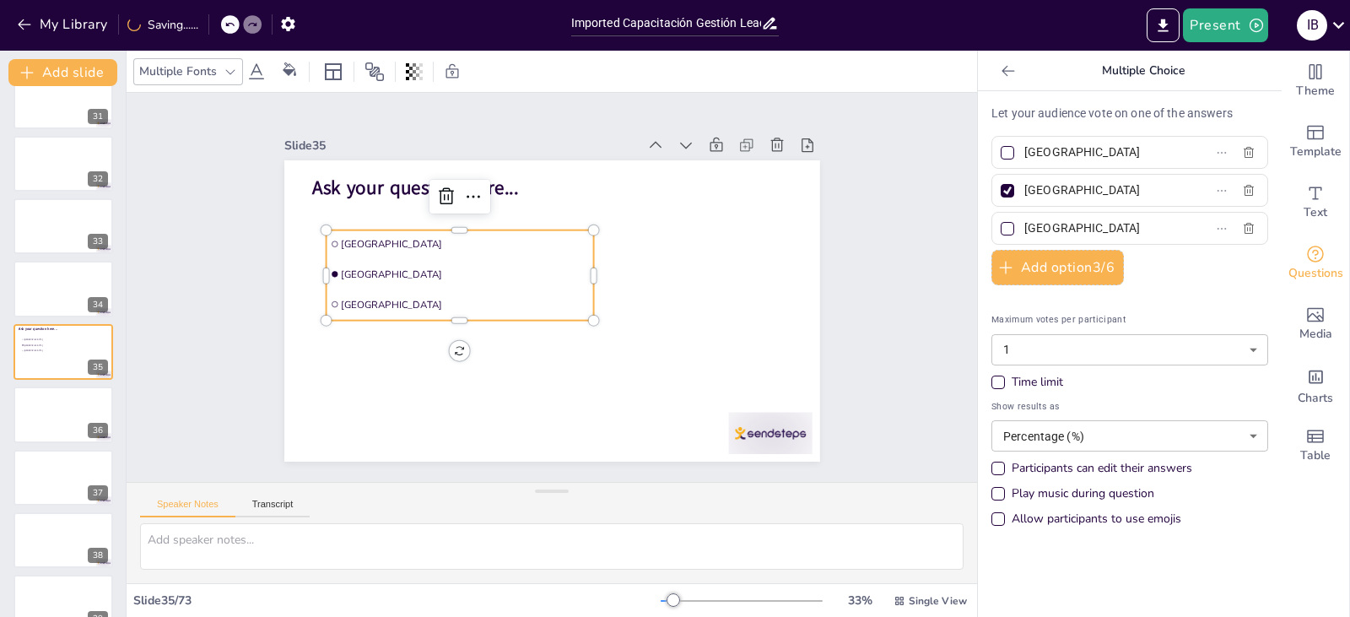
checkbox input "false"
click at [1001, 230] on div at bounding box center [1008, 229] width 14 height 14
click at [1024, 230] on input "[GEOGRAPHIC_DATA]" at bounding box center [1102, 228] width 157 height 24
checkbox input "true"
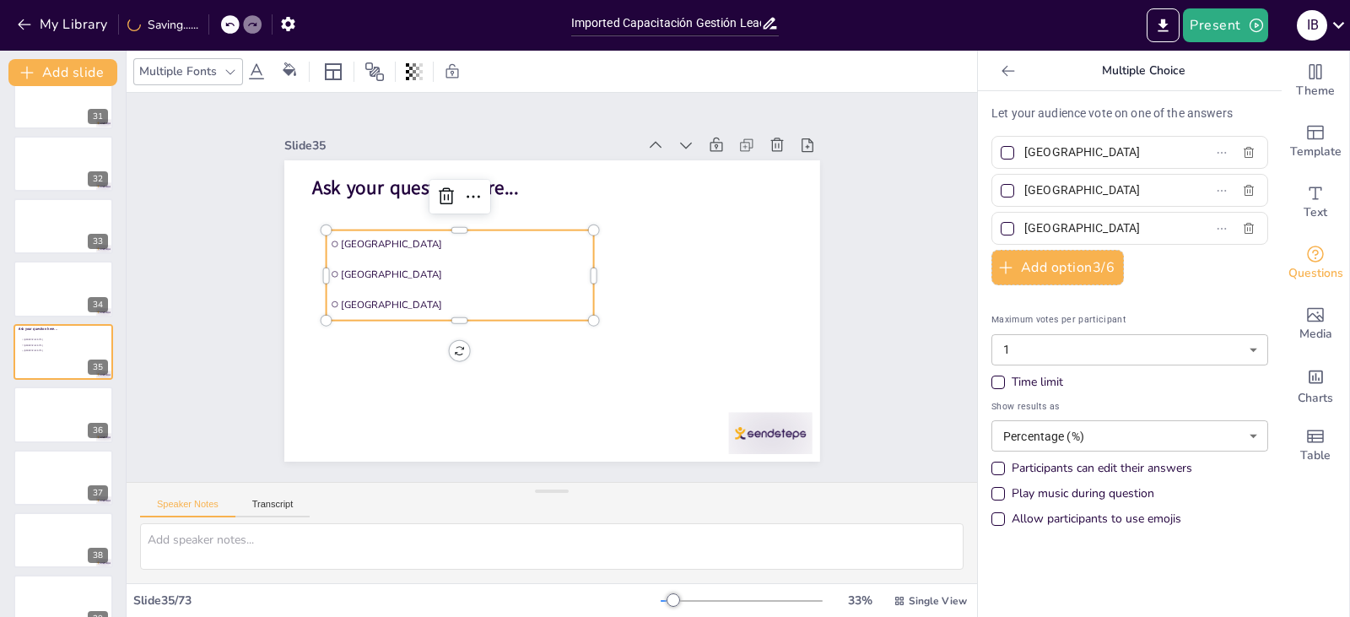
checkbox input "true"
click at [1001, 230] on div at bounding box center [1008, 229] width 14 height 14
click at [1024, 230] on input "[GEOGRAPHIC_DATA]" at bounding box center [1102, 228] width 157 height 24
checkbox input "false"
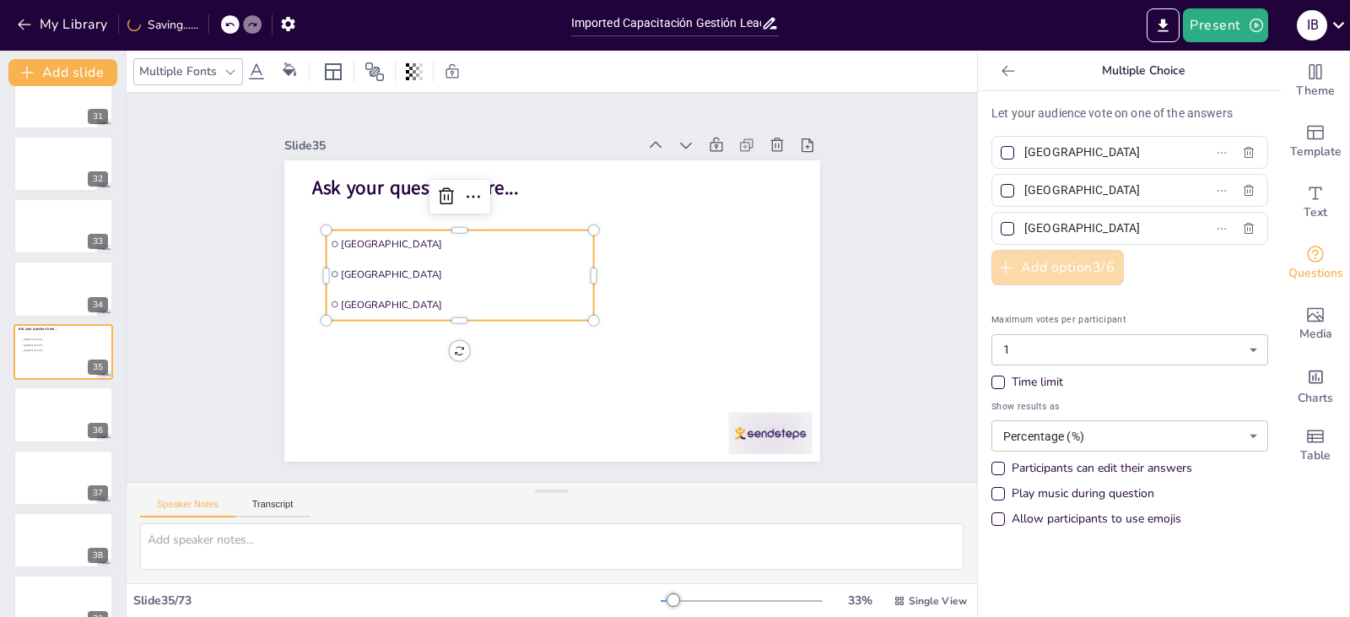
click at [1051, 267] on button "Add option 3 / 6" at bounding box center [1057, 267] width 132 height 35
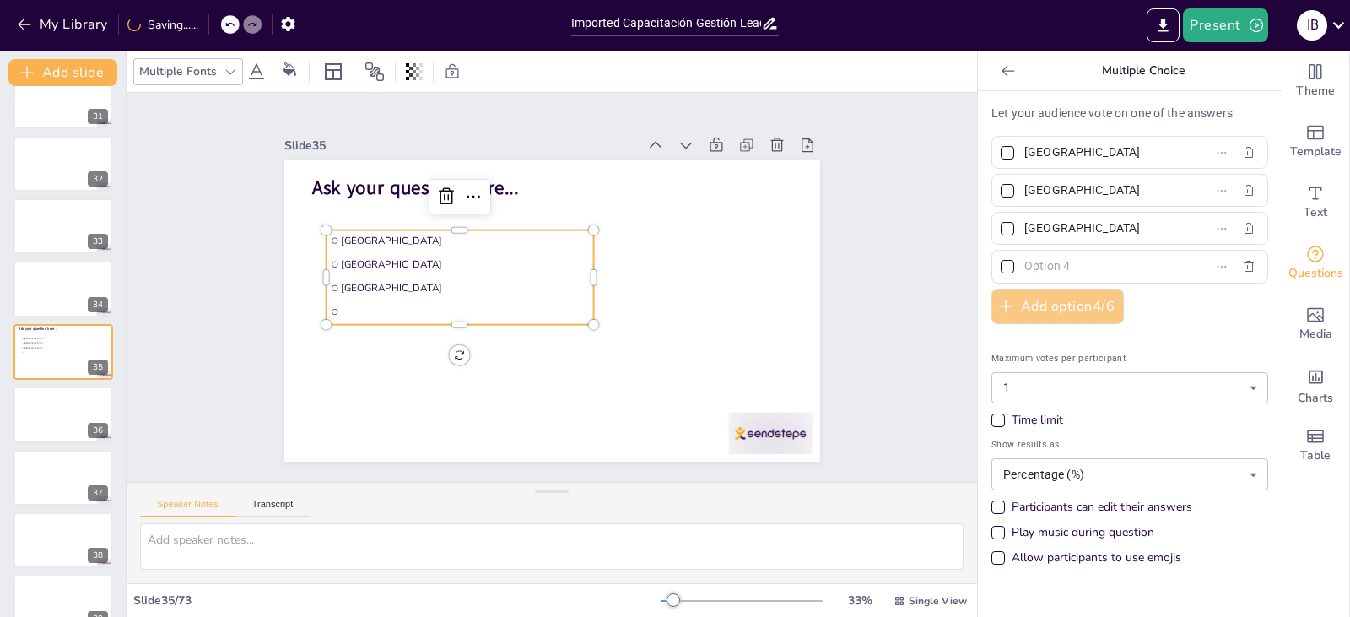
click at [1051, 318] on button "Add option 4 / 6" at bounding box center [1057, 306] width 132 height 35
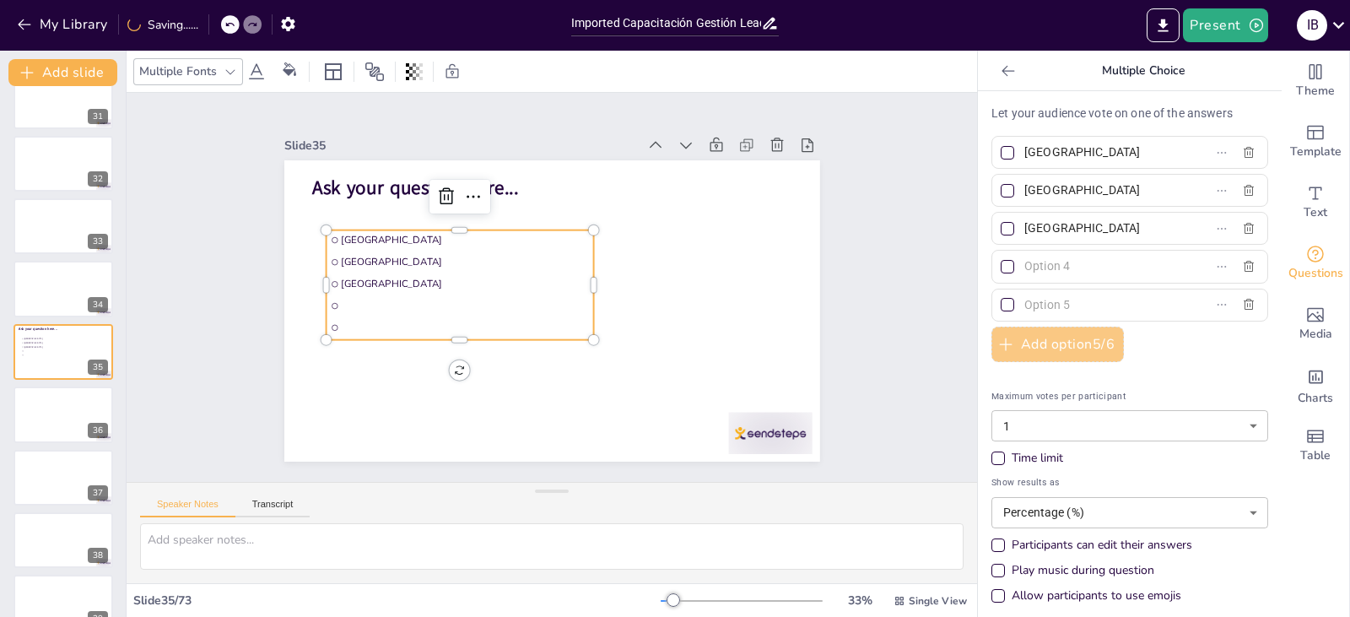
click at [1067, 343] on button "Add option 5 / 6" at bounding box center [1057, 344] width 132 height 35
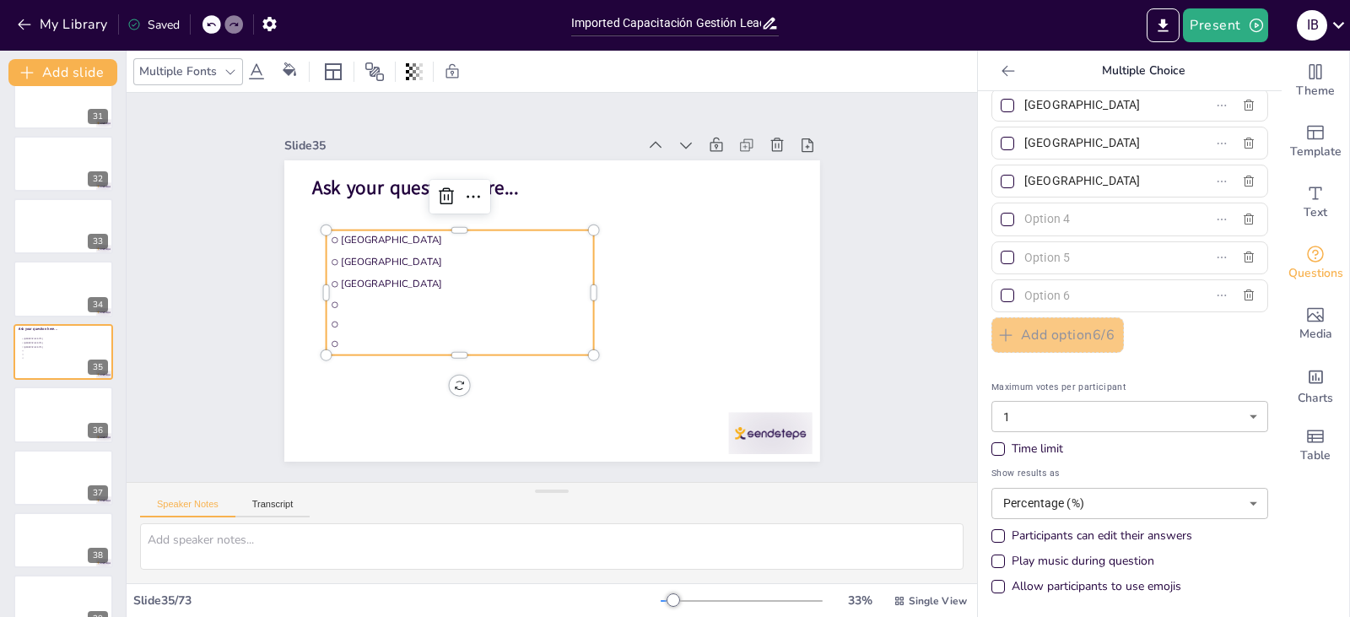
scroll to position [0, 0]
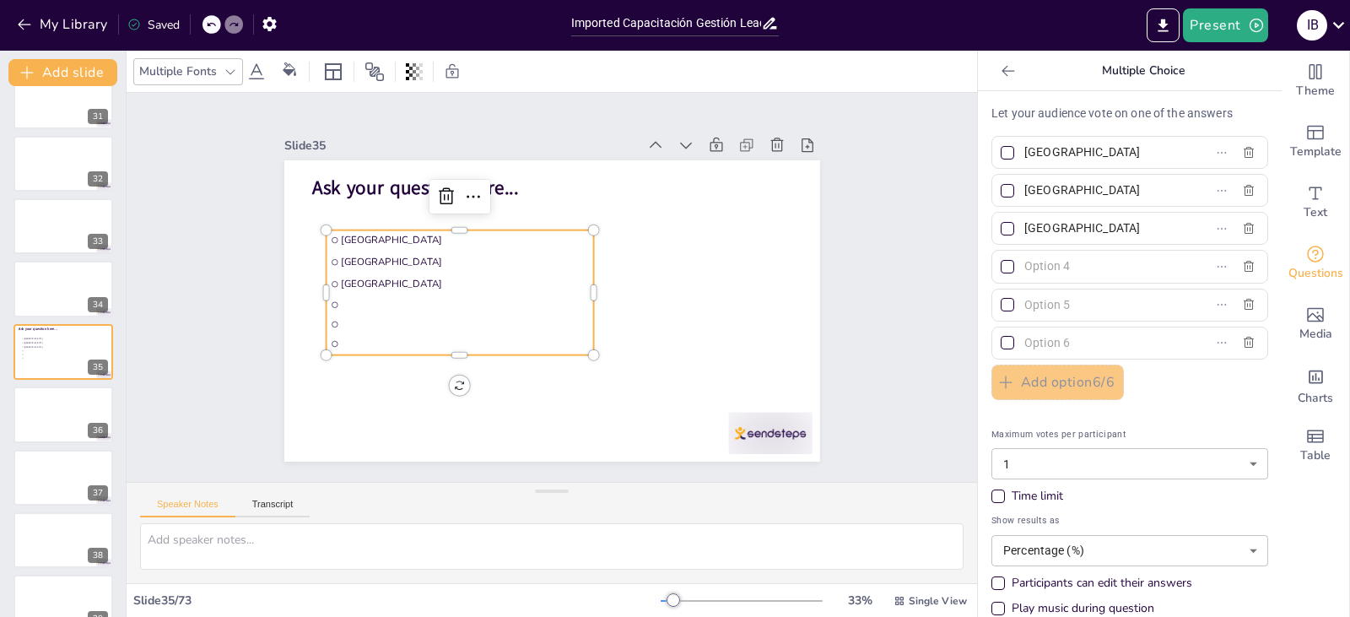
click at [1048, 159] on input "[GEOGRAPHIC_DATA]" at bounding box center [1102, 152] width 157 height 24
drag, startPoint x: 1084, startPoint y: 151, endPoint x: 1012, endPoint y: 160, distance: 73.2
click at [1024, 160] on input "[GEOGRAPHIC_DATA]" at bounding box center [1102, 152] width 157 height 24
type input "[PERSON_NAME]"
click at [74, 288] on div at bounding box center [63, 289] width 101 height 57
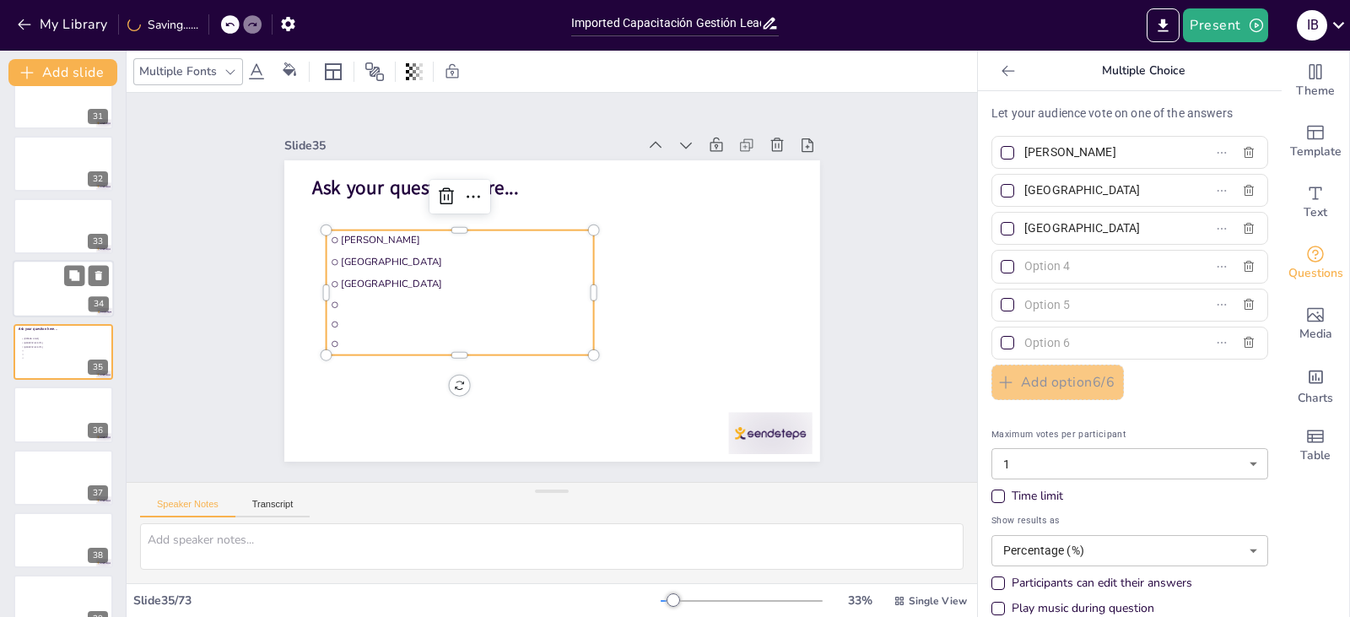
scroll to position [1847, 0]
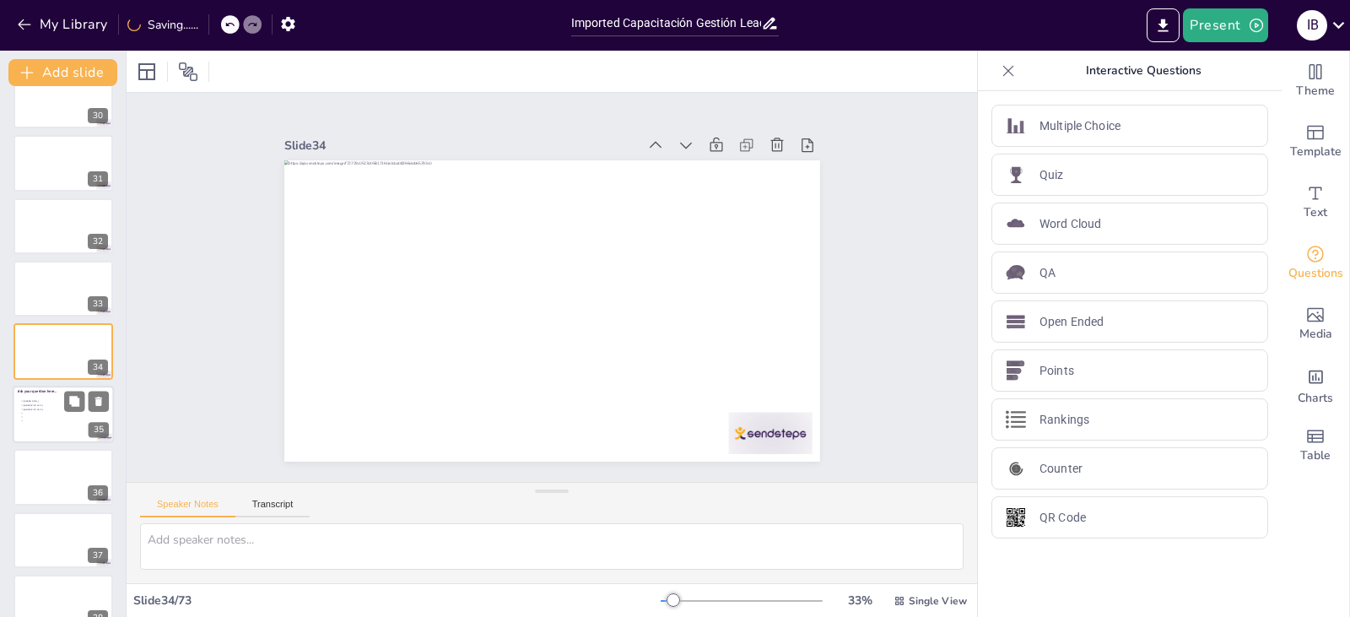
click at [57, 417] on li at bounding box center [45, 416] width 51 height 3
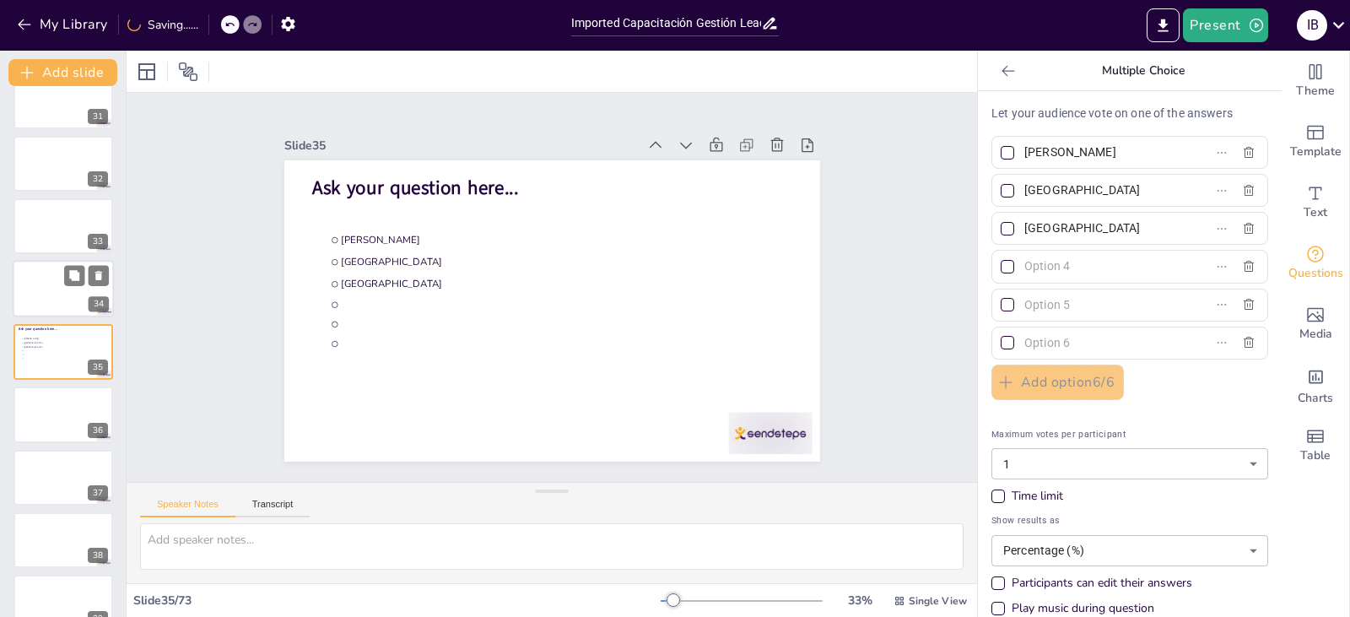
click at [51, 304] on div at bounding box center [63, 289] width 101 height 57
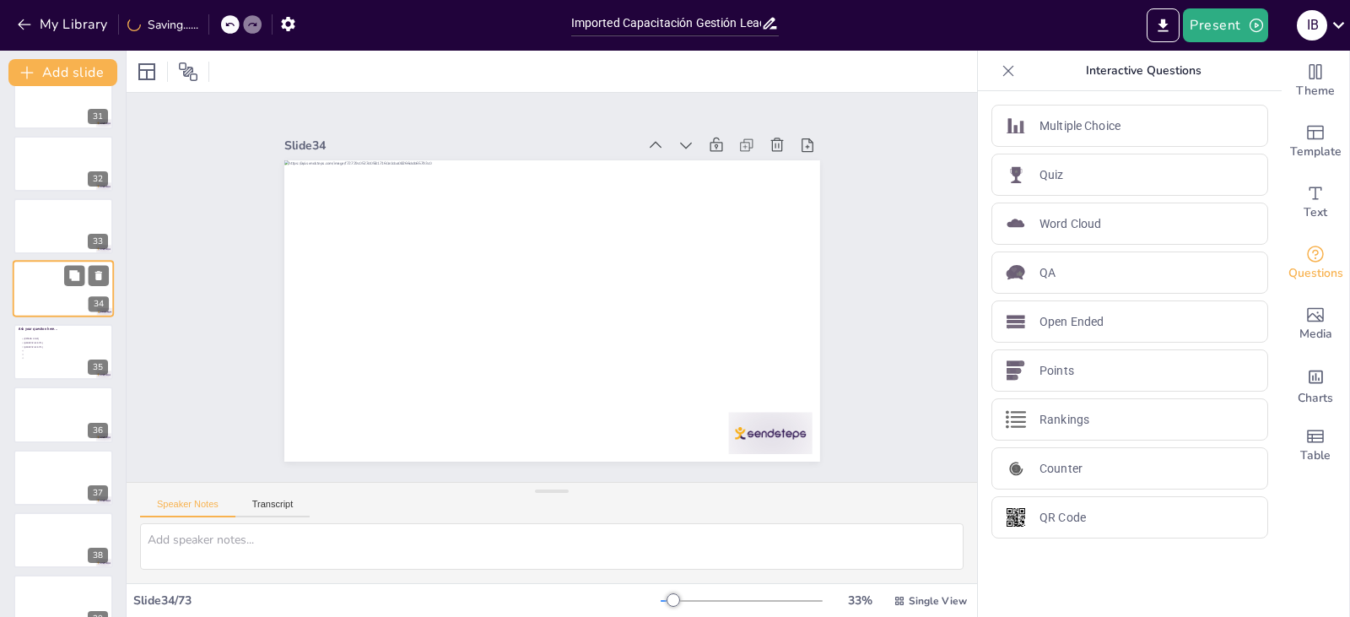
scroll to position [1847, 0]
click at [53, 394] on div at bounding box center [63, 414] width 101 height 57
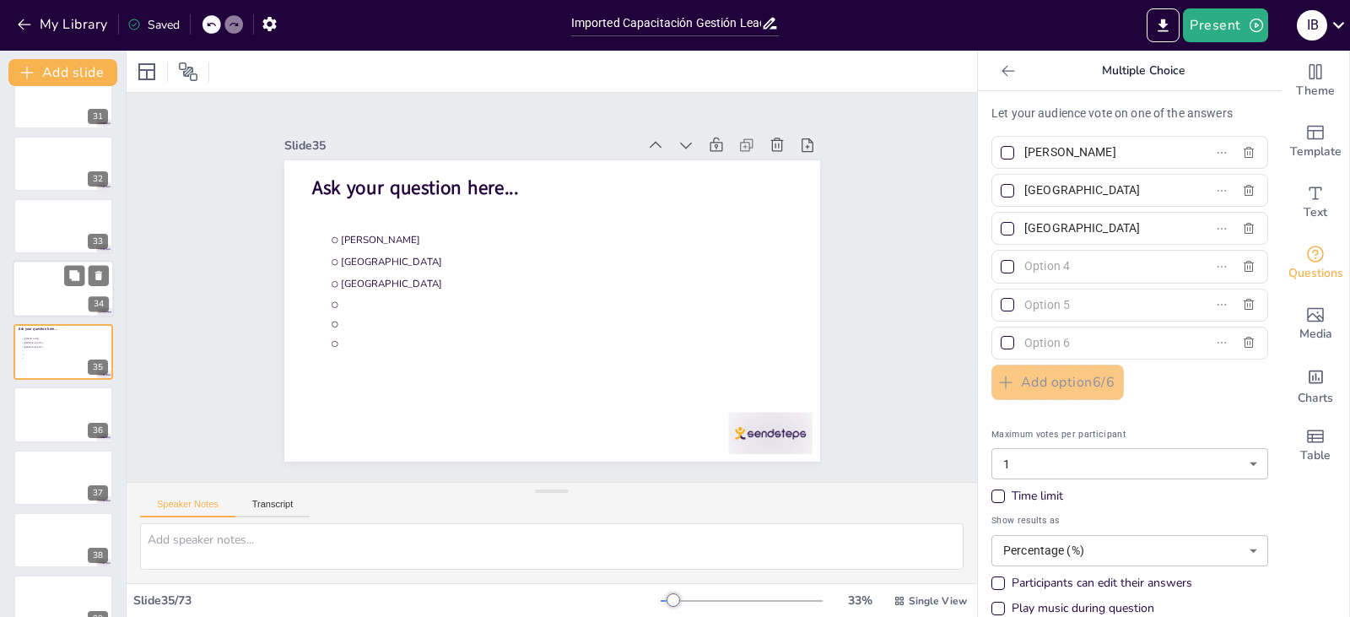
click at [49, 282] on div at bounding box center [63, 289] width 101 height 57
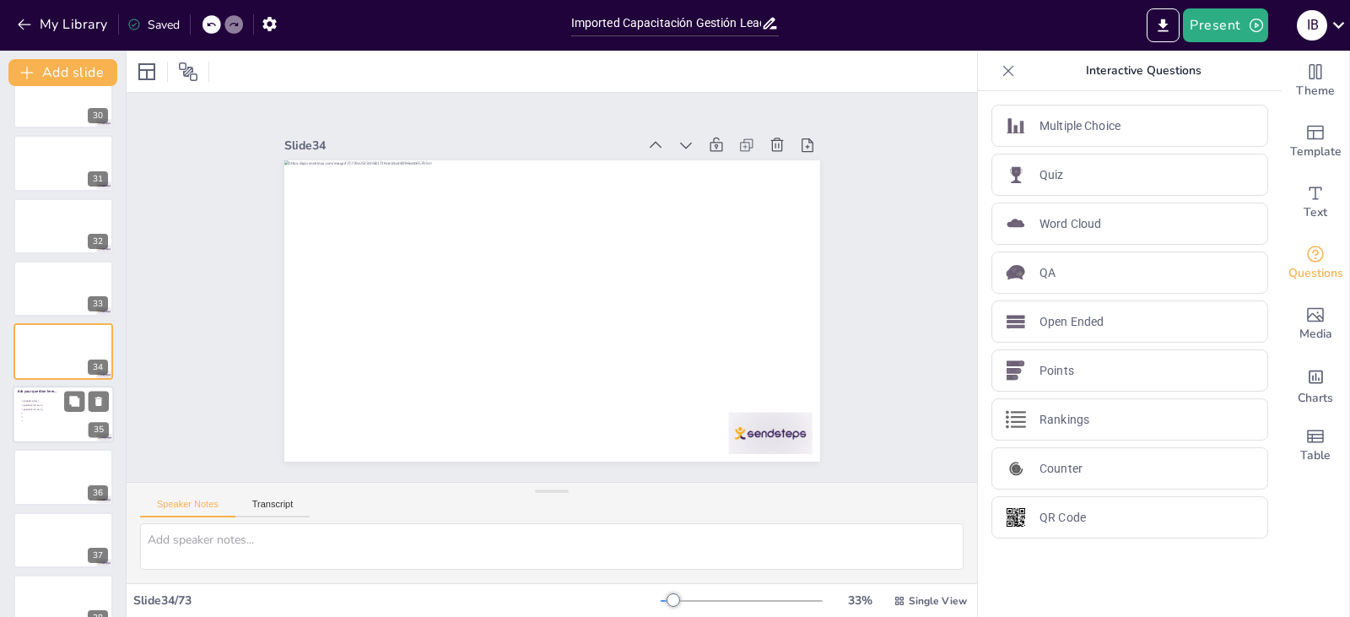
click at [52, 408] on span "[GEOGRAPHIC_DATA]" at bounding box center [47, 409] width 47 height 3
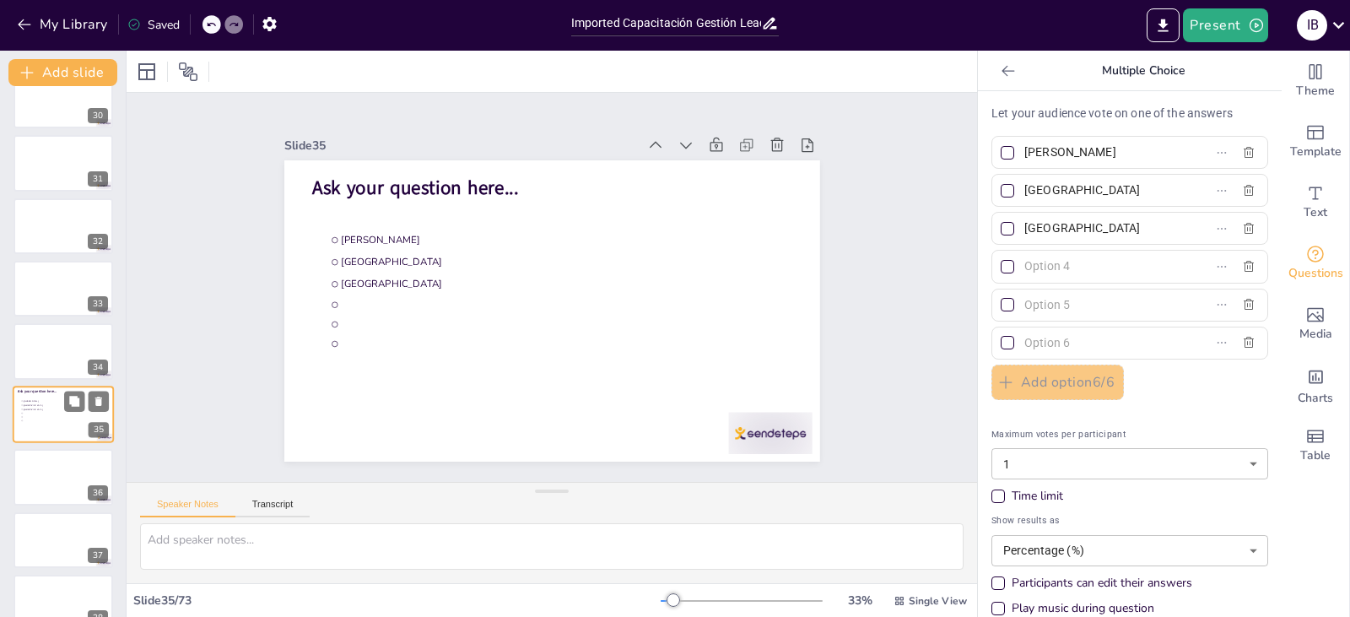
scroll to position [1910, 0]
click at [59, 269] on div at bounding box center [63, 289] width 101 height 57
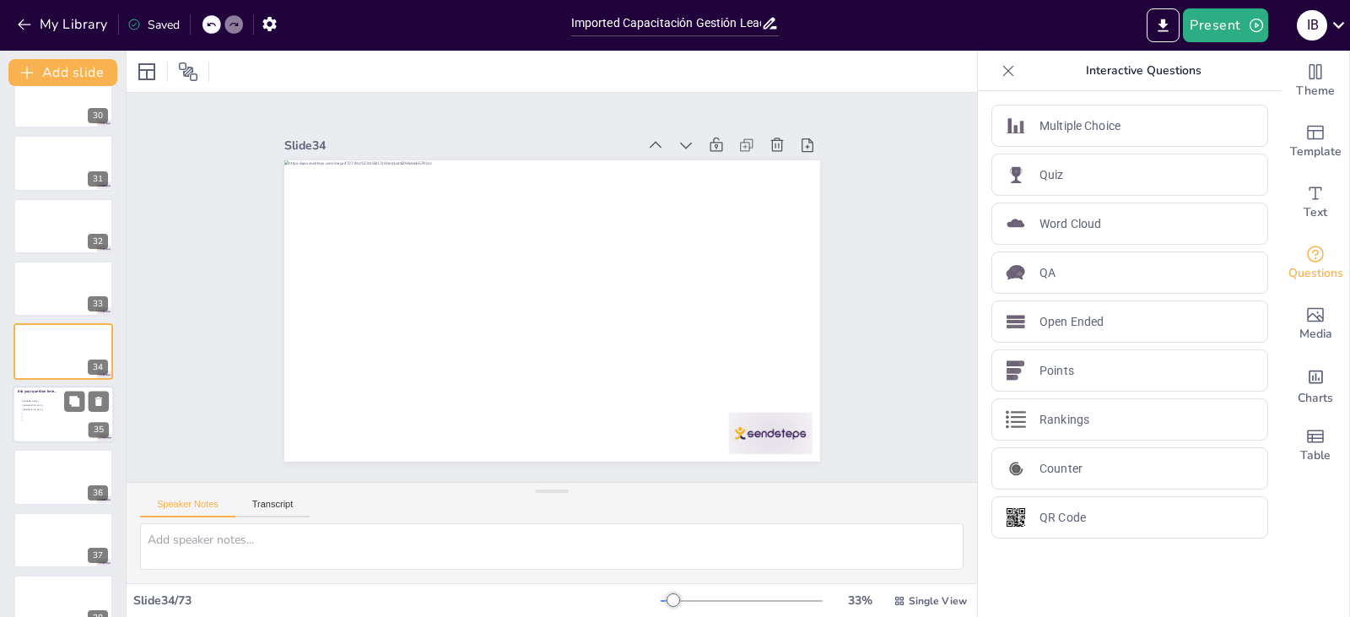
click at [47, 412] on li at bounding box center [45, 413] width 51 height 3
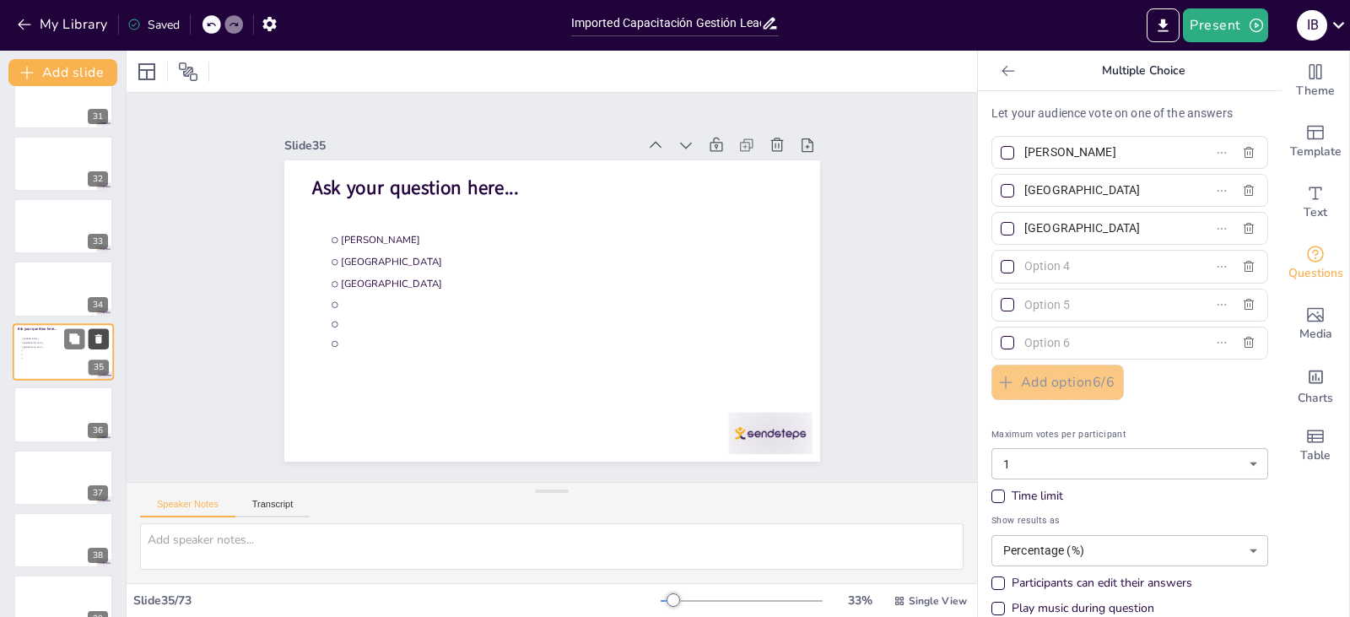
click at [103, 338] on icon at bounding box center [99, 338] width 12 height 12
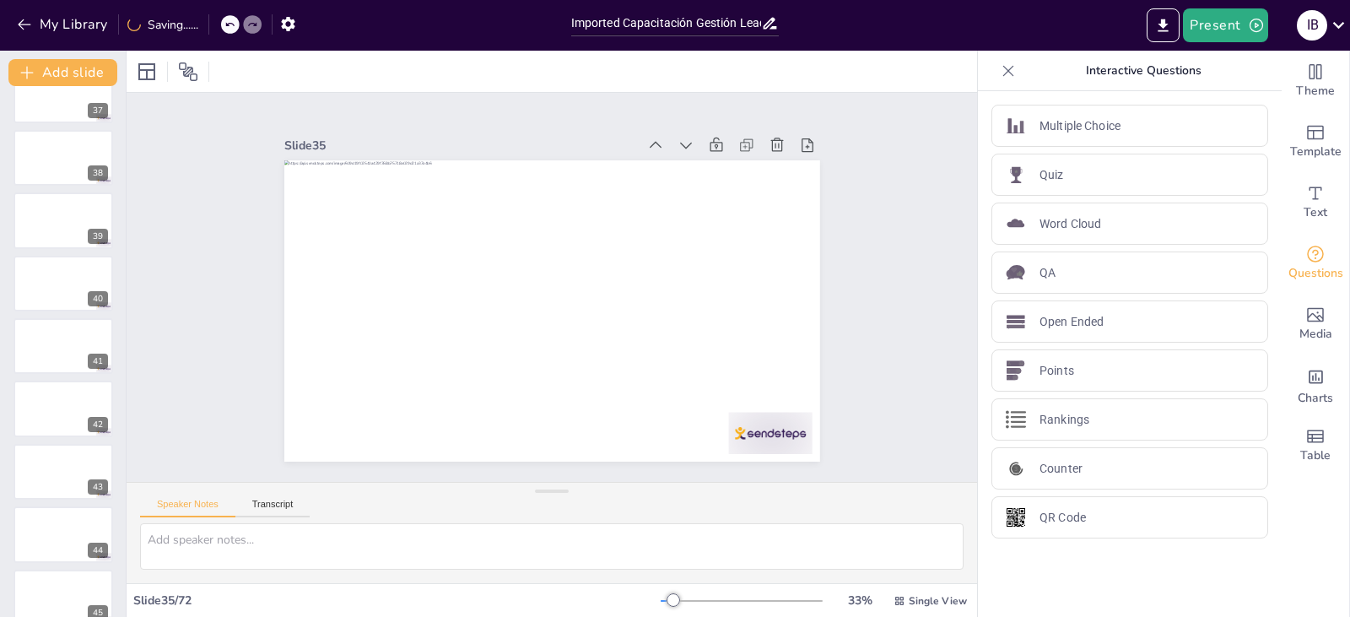
scroll to position [2429, 0]
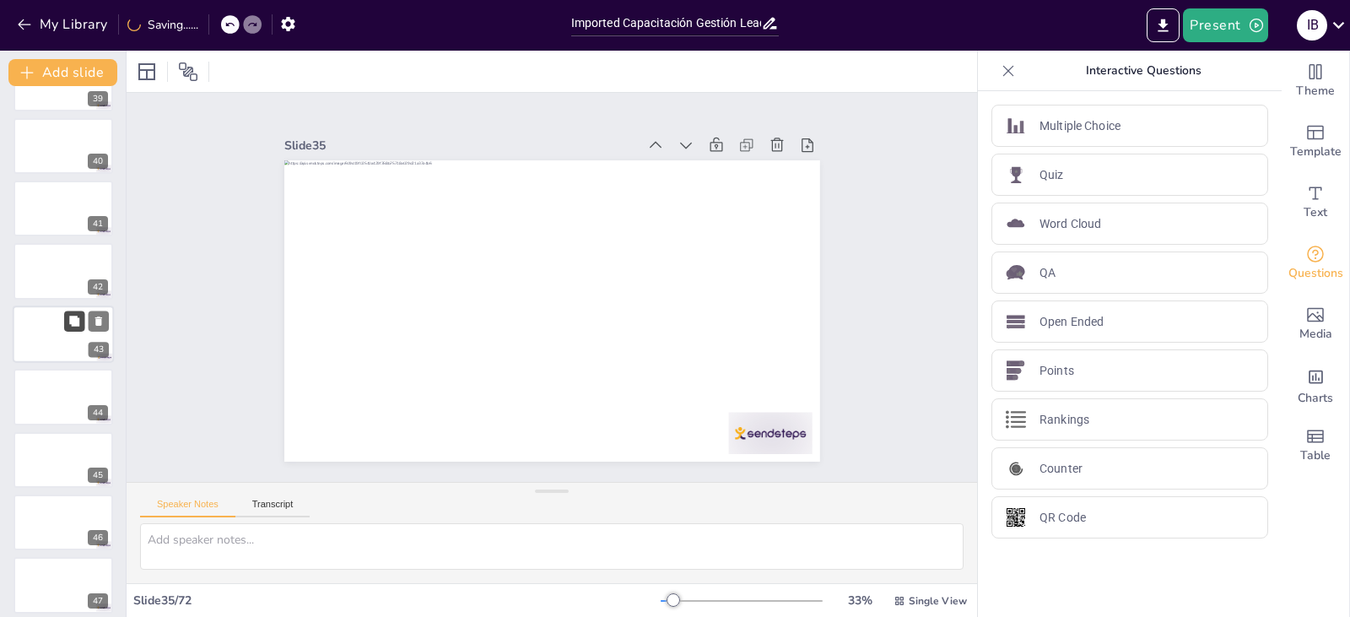
click at [66, 322] on button at bounding box center [74, 321] width 20 height 20
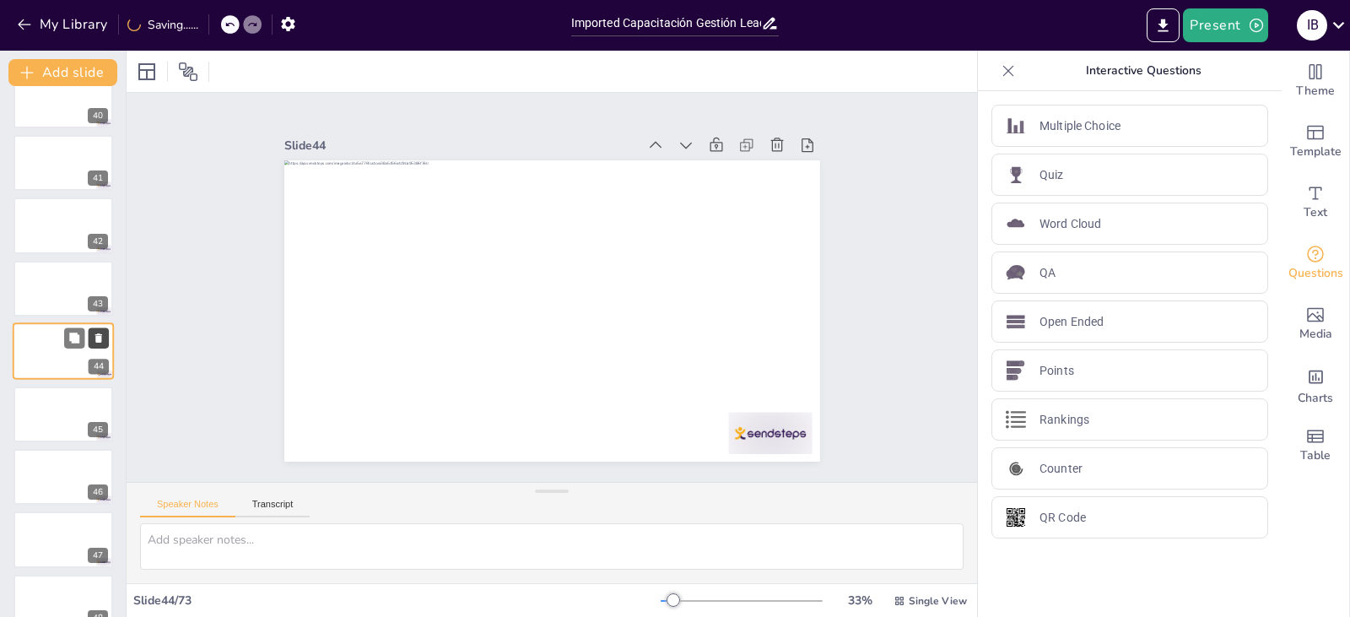
click at [104, 337] on icon at bounding box center [99, 338] width 12 height 12
click at [32, 289] on div at bounding box center [63, 288] width 101 height 57
click at [1305, 200] on icon "Add text boxes" at bounding box center [1315, 193] width 20 height 20
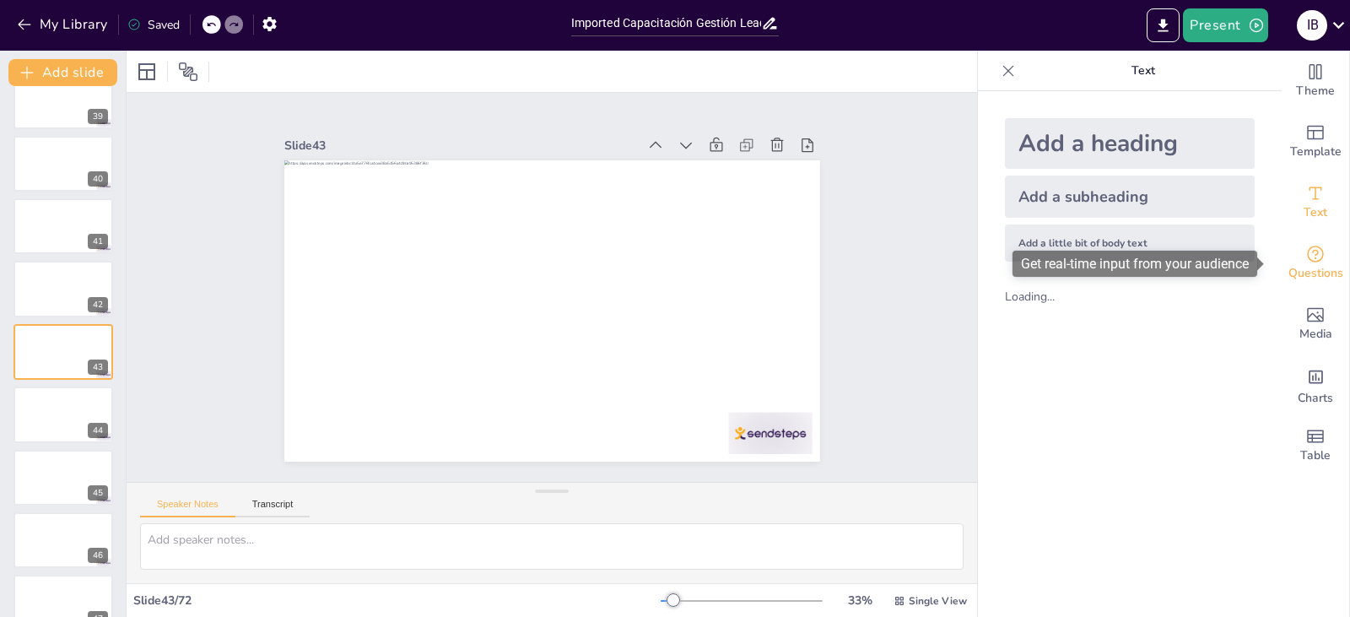
click at [1307, 261] on icon "Get real-time input from your audience" at bounding box center [1315, 254] width 17 height 17
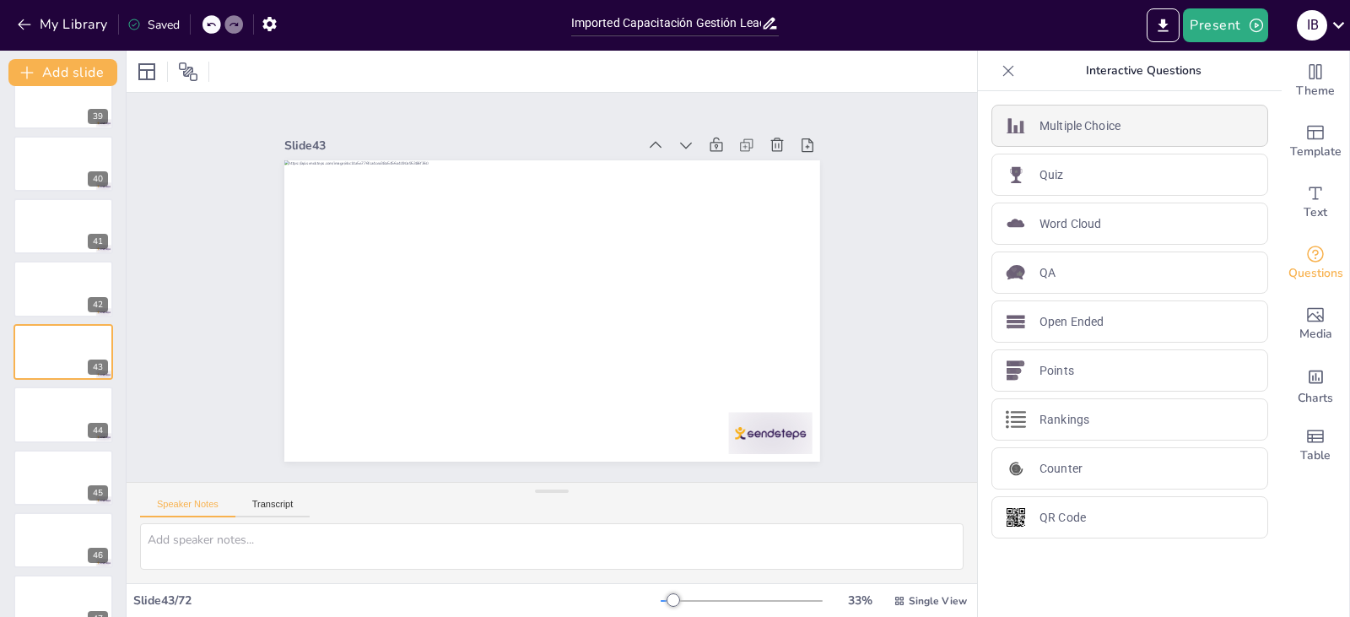
click at [1087, 133] on p "Multiple Choice" at bounding box center [1080, 126] width 81 height 18
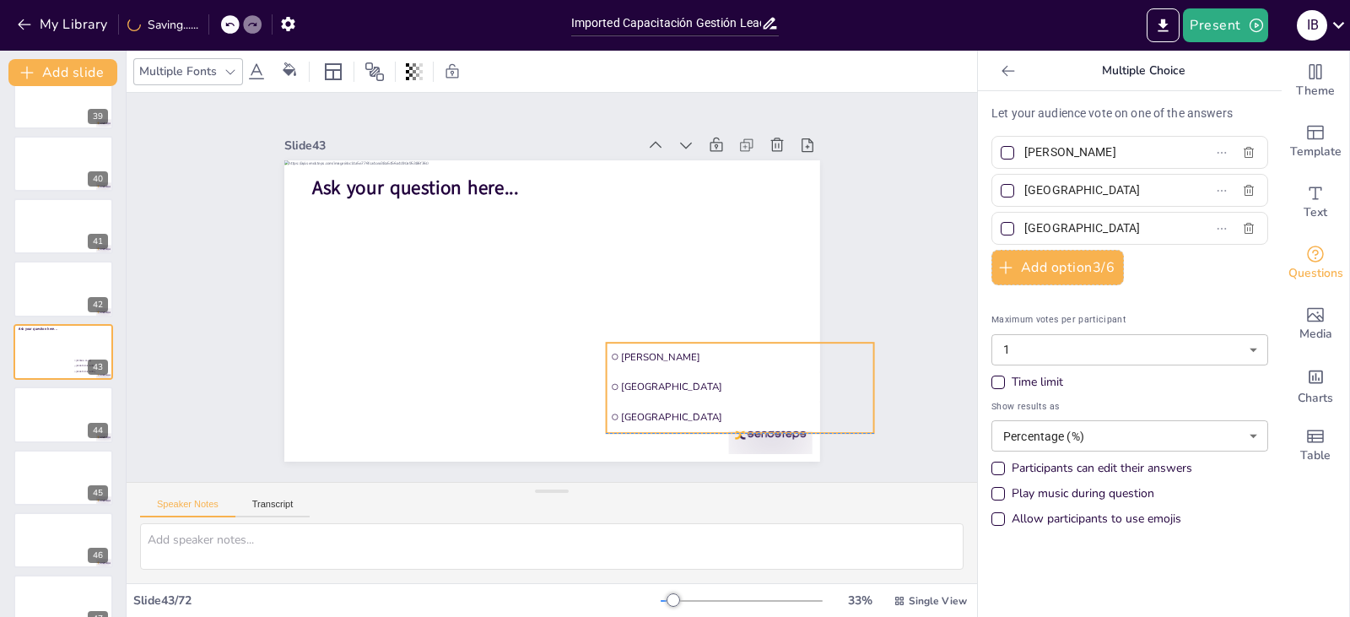
drag, startPoint x: 362, startPoint y: 225, endPoint x: 642, endPoint y: 338, distance: 301.8
click at [642, 363] on li "[PERSON_NAME]" at bounding box center [680, 442] width 246 height 158
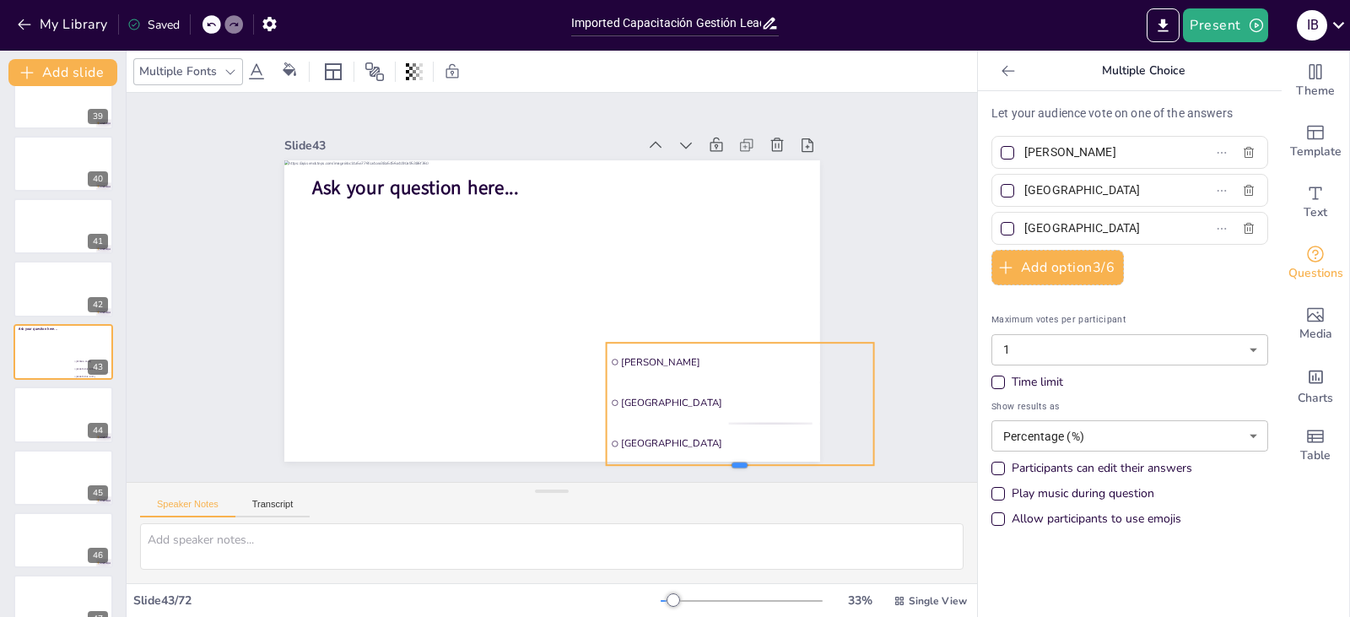
drag, startPoint x: 722, startPoint y: 429, endPoint x: 717, endPoint y: 461, distance: 32.5
click at [717, 472] on div at bounding box center [648, 533] width 250 height 122
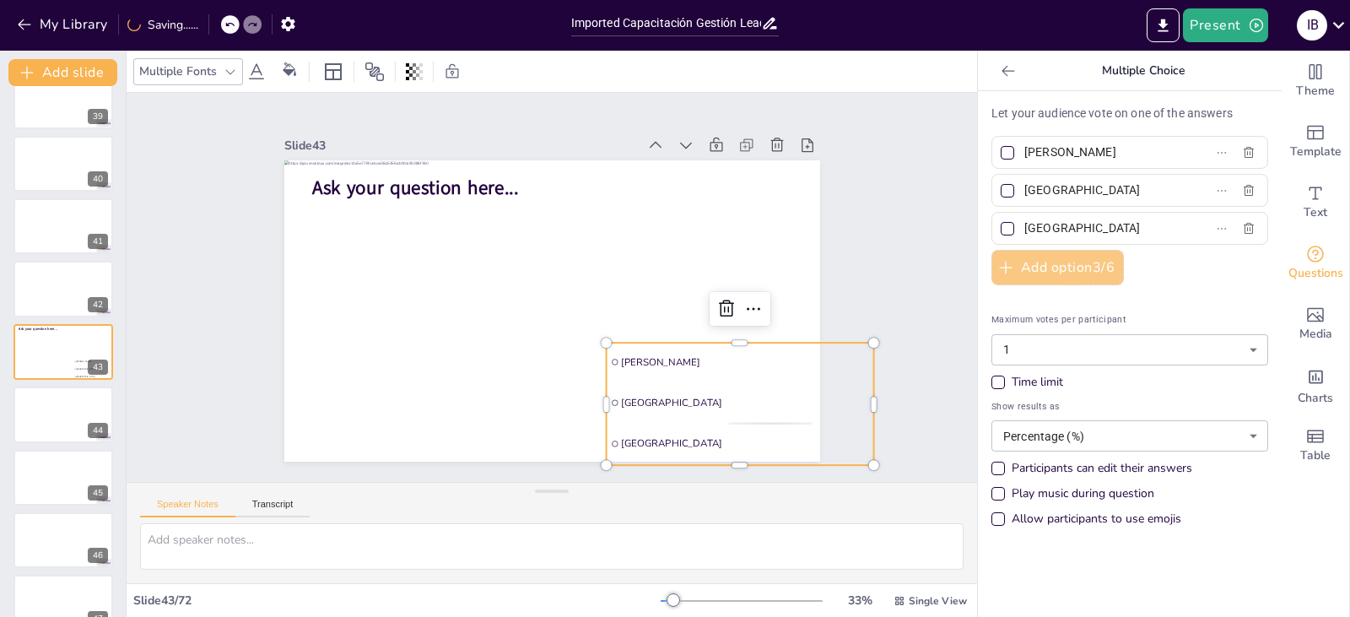
click at [1021, 258] on button "Add option 3 / 6" at bounding box center [1057, 267] width 132 height 35
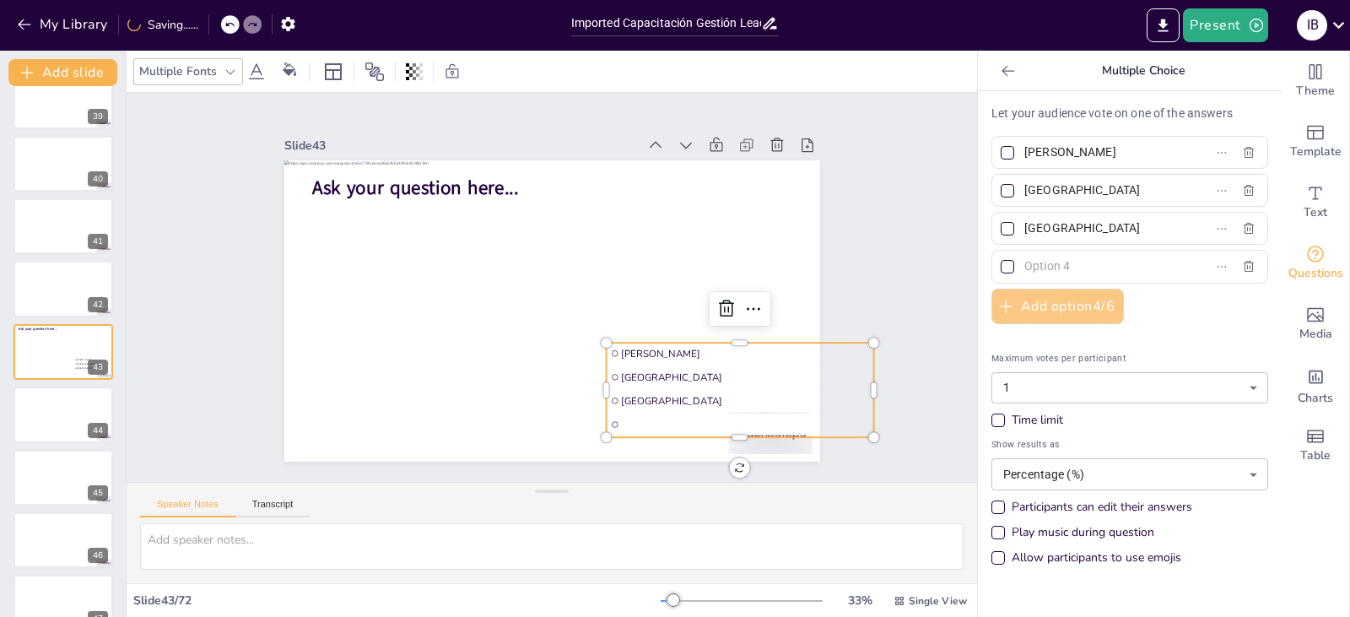
click at [1036, 302] on button "Add option 4 / 6" at bounding box center [1057, 306] width 132 height 35
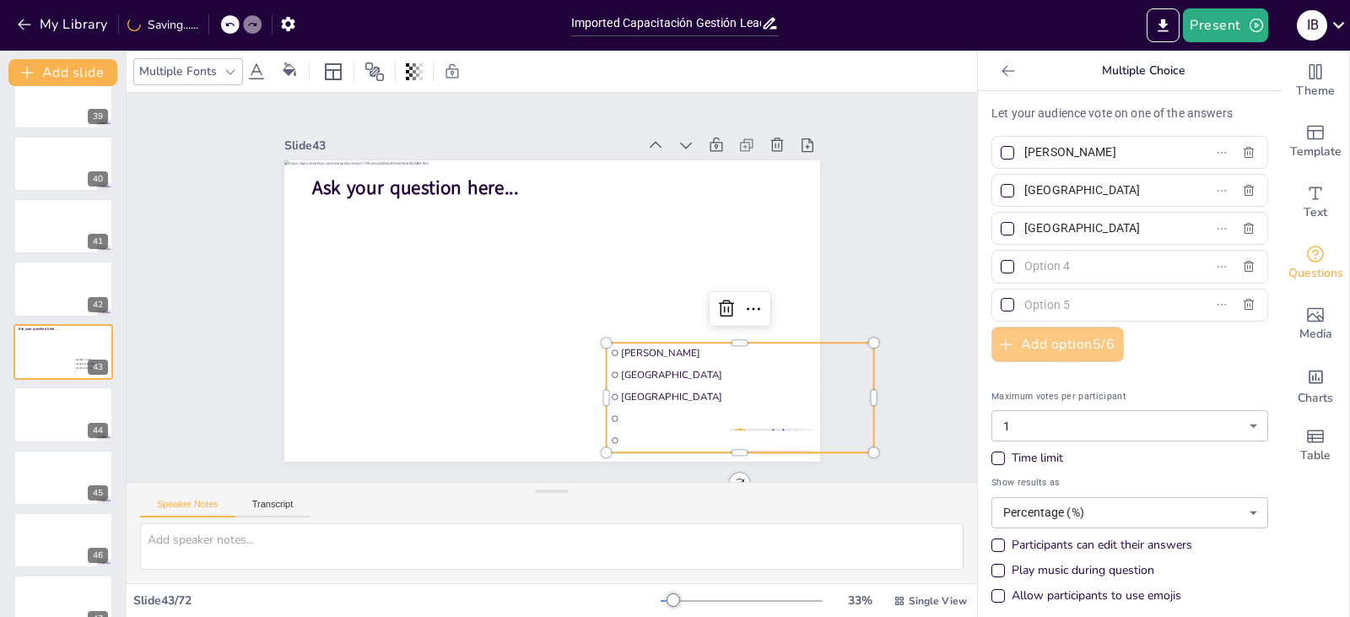
click at [1040, 338] on button "Add option 5 / 6" at bounding box center [1057, 344] width 132 height 35
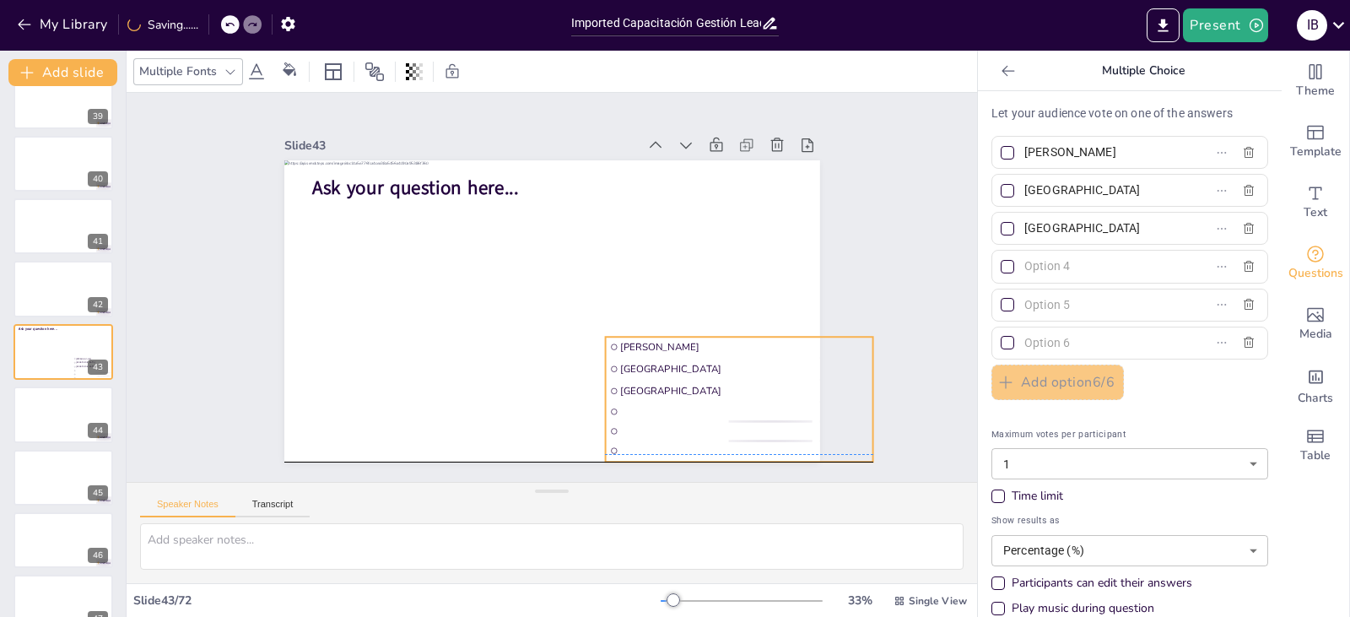
drag, startPoint x: 778, startPoint y: 338, endPoint x: 777, endPoint y: 327, distance: 11.0
click at [706, 327] on div "Ask your question here... [PERSON_NAME] [GEOGRAPHIC_DATA] [GEOGRAPHIC_DATA]" at bounding box center [679, 274] width 56 height 532
click at [1034, 343] on input "text" at bounding box center [1102, 343] width 157 height 24
type input "Otro"
drag, startPoint x: 1074, startPoint y: 195, endPoint x: 967, endPoint y: 213, distance: 108.6
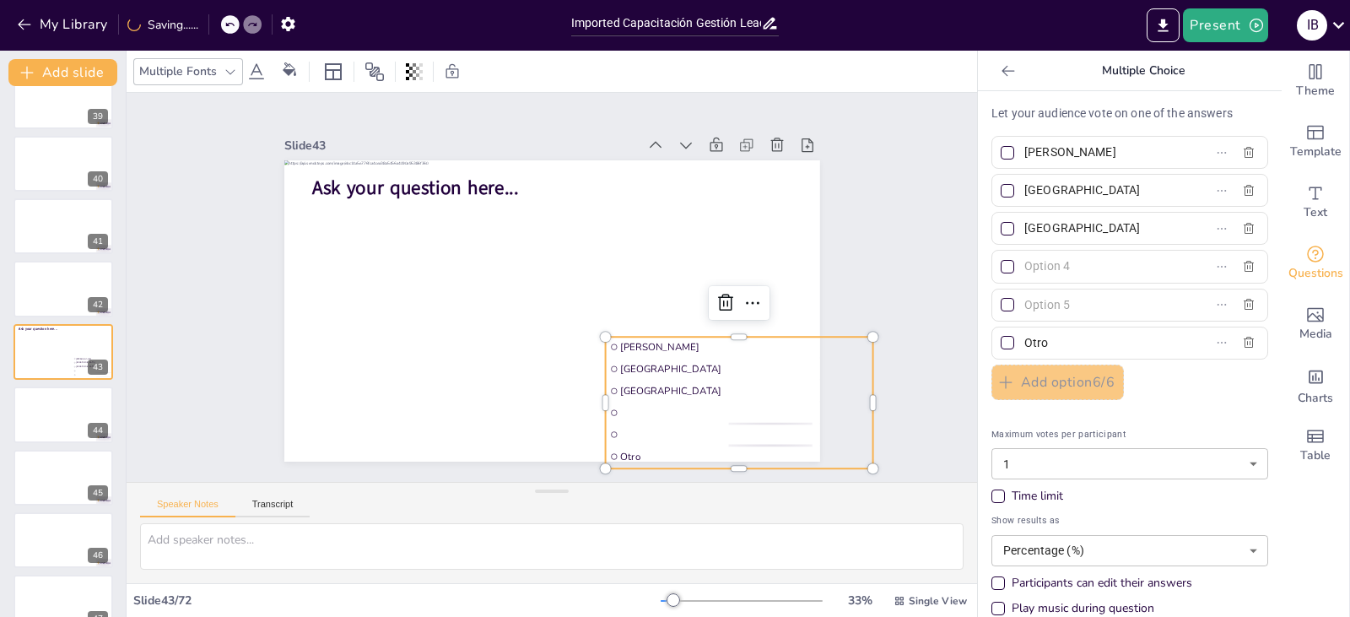
click at [978, 213] on div "Let your audience vote on one of the answers [PERSON_NAME] [GEOGRAPHIC_DATA] [G…" at bounding box center [1130, 354] width 304 height 526
type input "Mercadolibre"
click at [1034, 235] on input "[GEOGRAPHIC_DATA]" at bounding box center [1102, 228] width 157 height 24
drag, startPoint x: 1083, startPoint y: 228, endPoint x: 955, endPoint y: 234, distance: 127.6
click at [955, 234] on div "Document fonts Akatab Popular fonts Lato Montserrat Open Sans [PERSON_NAME] Pop…" at bounding box center [675, 334] width 1350 height 566
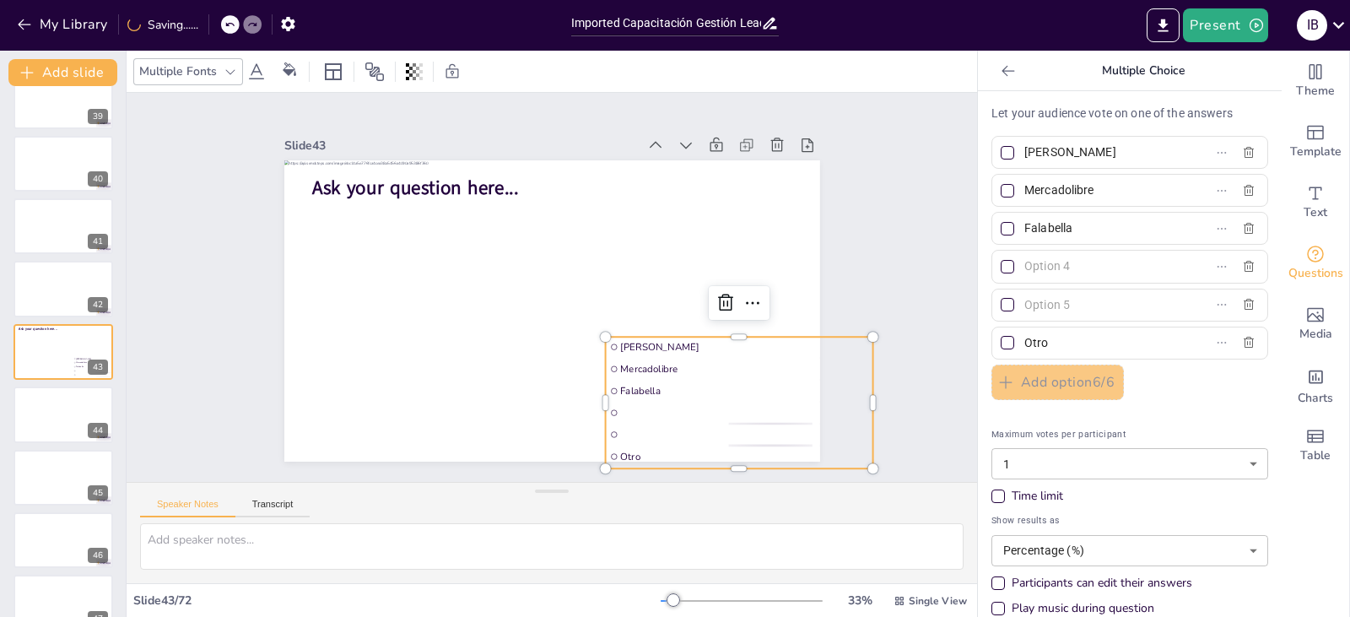
type input "Falabella"
click at [1062, 266] on input "text" at bounding box center [1102, 266] width 157 height 24
type input "[GEOGRAPHIC_DATA]"
click at [1045, 303] on input "text" at bounding box center [1102, 305] width 157 height 24
type input "Eat Touch"
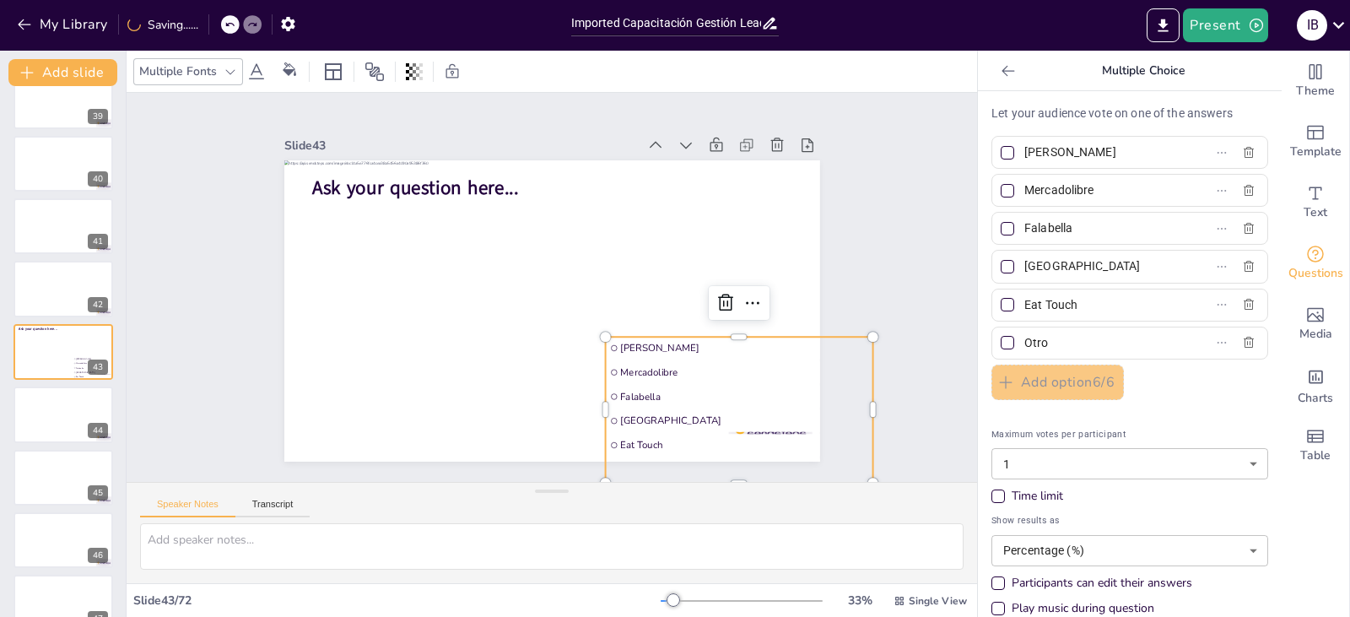
click at [1156, 400] on div "Let your audience vote on one of the answers [PERSON_NAME] [PERSON_NAME] Eat To…" at bounding box center [1129, 378] width 277 height 546
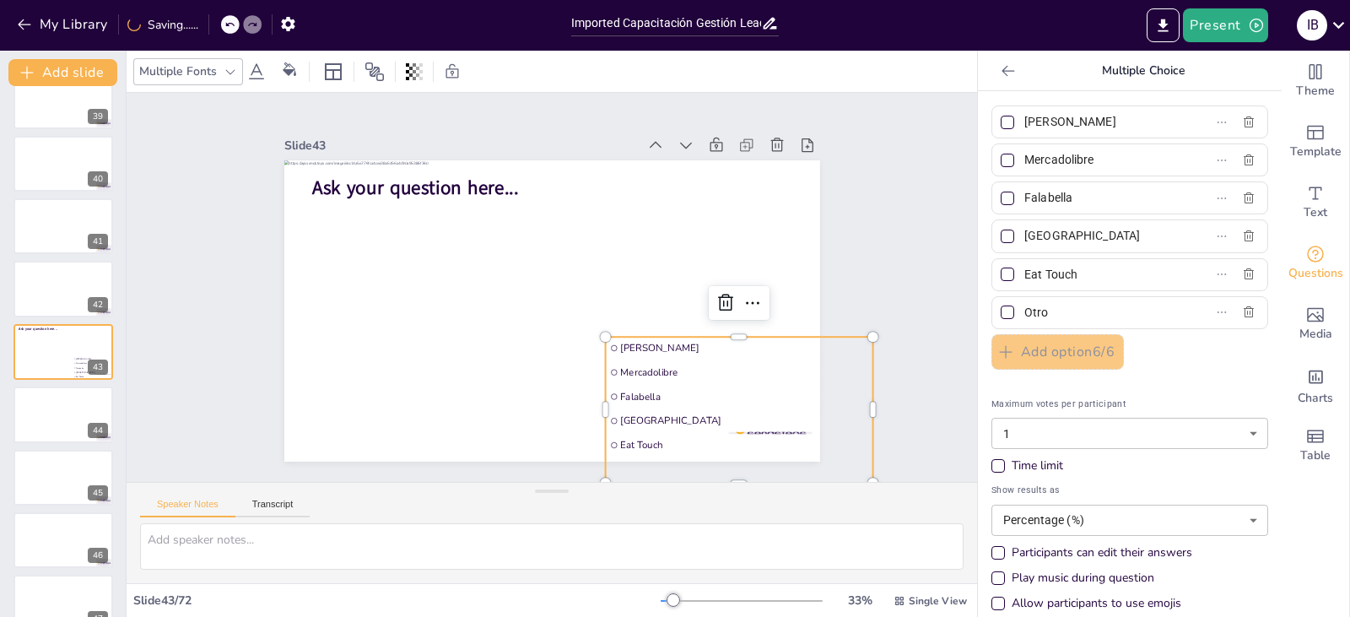
scroll to position [47, 0]
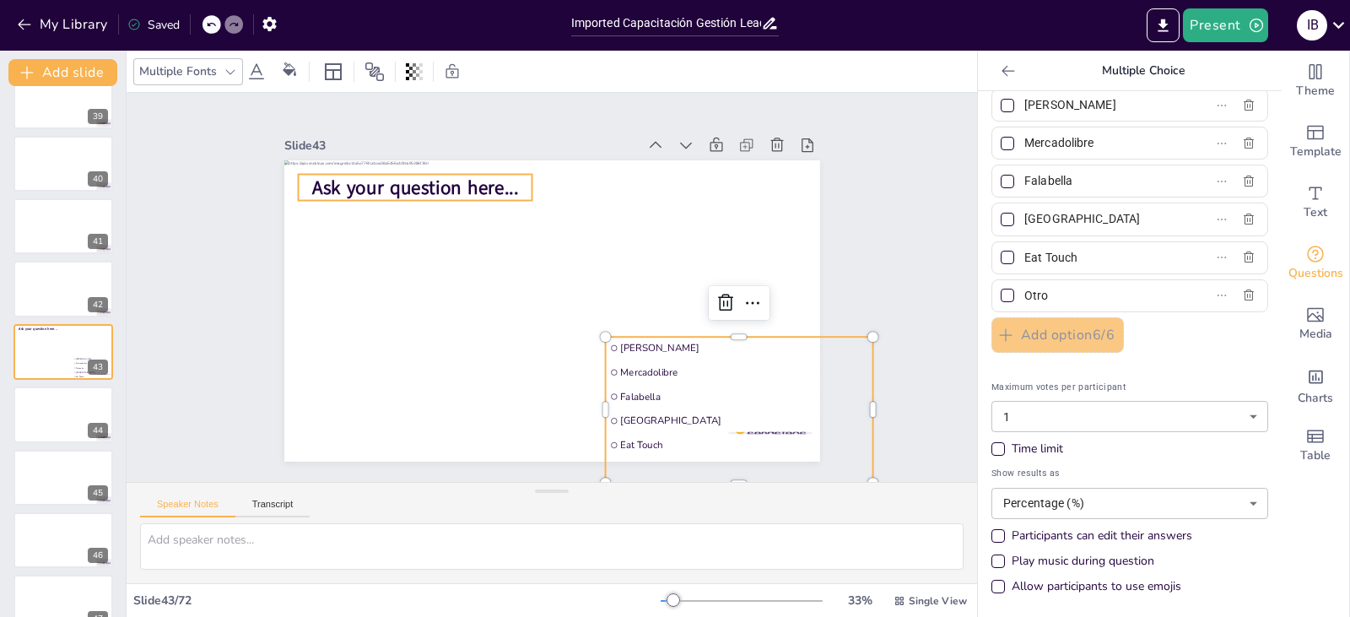
click at [611, 296] on span "Ask your question here..." at bounding box center [713, 340] width 204 height 89
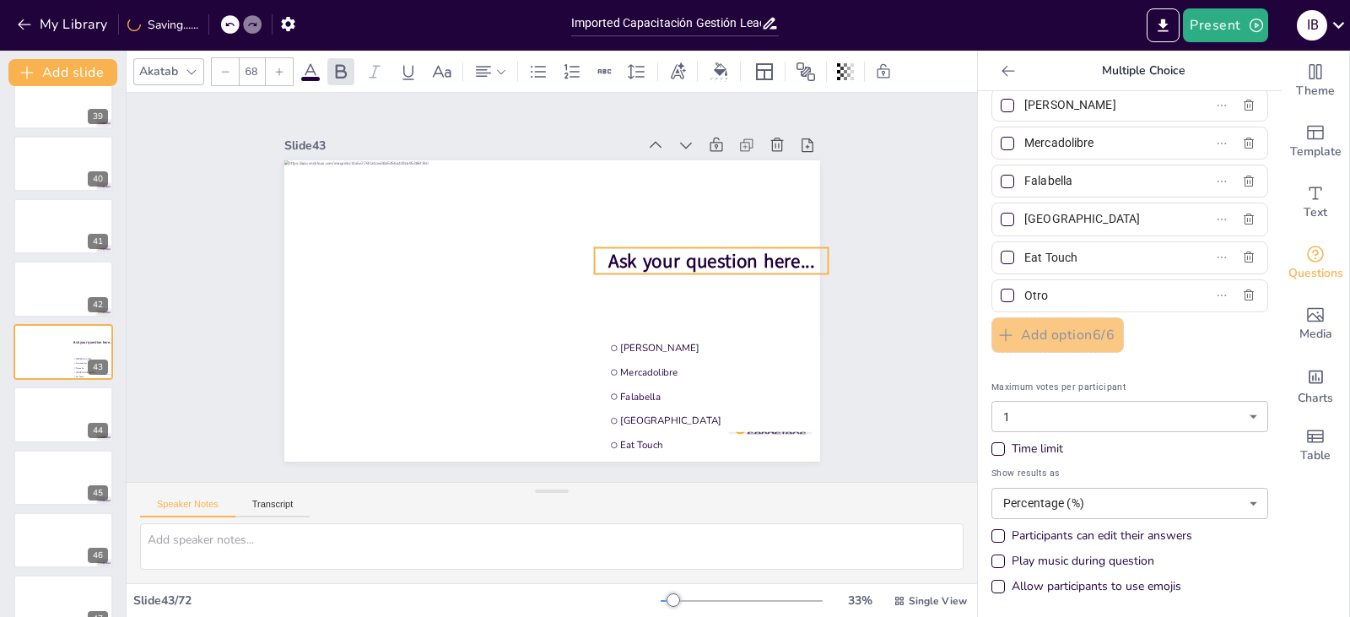
drag, startPoint x: 448, startPoint y: 170, endPoint x: 744, endPoint y: 243, distance: 305.1
click at [744, 248] on span "Ask your question here..." at bounding box center [711, 261] width 206 height 26
click at [579, 345] on span "Ask your question here..." at bounding box center [544, 448] width 68 height 207
click at [512, 254] on span "Ask your question here..." at bounding box center [449, 163] width 126 height 192
click at [693, 274] on span "Ask your question here..." at bounding box center [708, 327] width 199 height 107
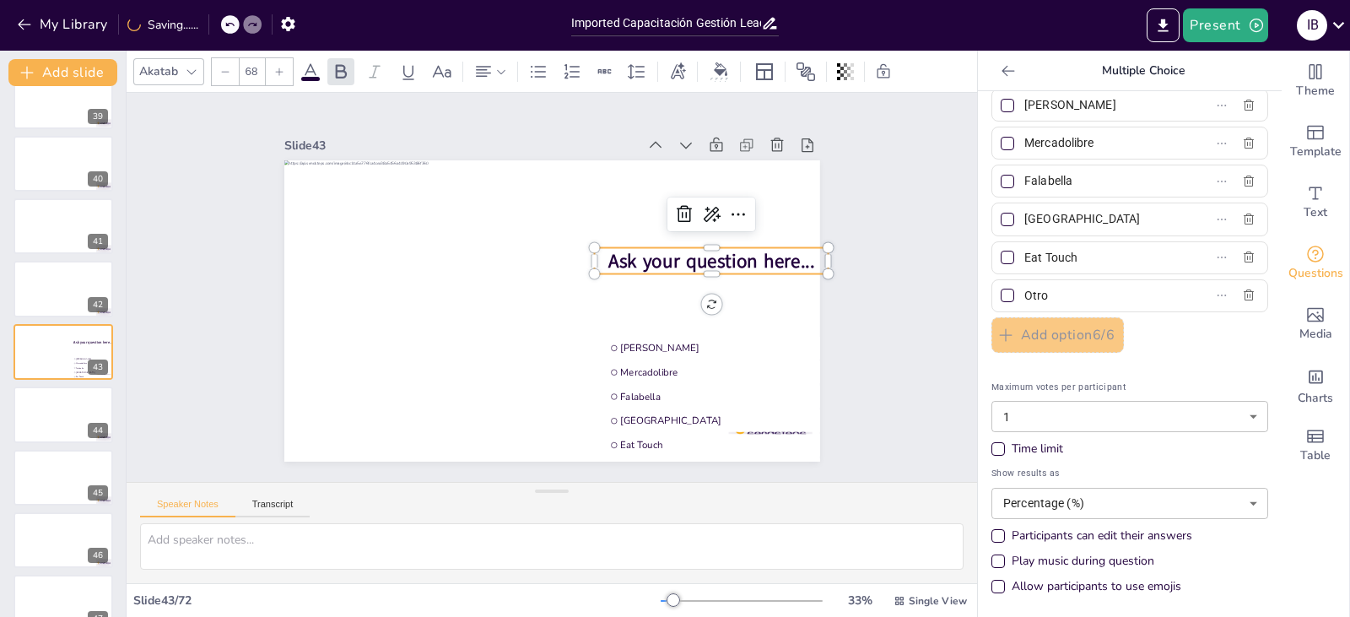
click at [693, 296] on span "Ask your question here..." at bounding box center [687, 374] width 170 height 157
drag, startPoint x: 757, startPoint y: 256, endPoint x: 618, endPoint y: 252, distance: 139.3
click at [618, 262] on p "Ask your question here..." at bounding box center [712, 311] width 231 height 98
click at [896, 348] on div "Slide 1 Slide 2 Slide 3 Slide 4 Slide 5 Slide 6 Slide 7 Slide 8 Slide 9 Slide 1…" at bounding box center [551, 288] width 935 height 702
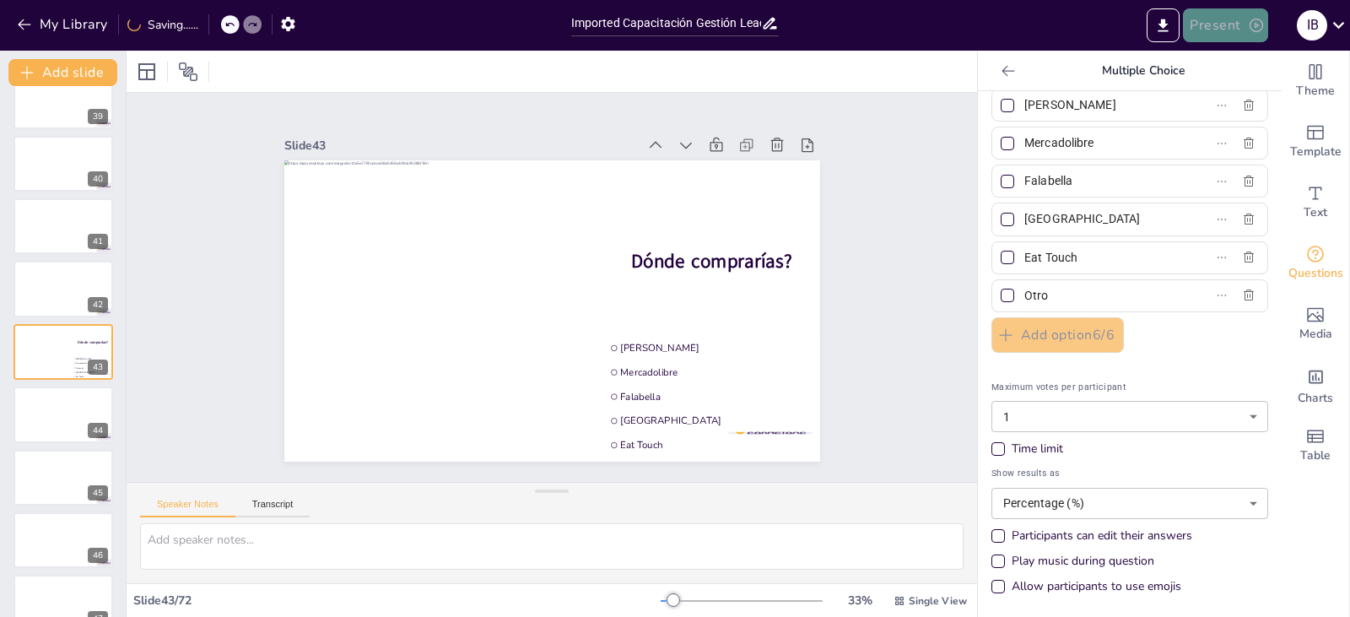
click at [1209, 14] on button "Present" at bounding box center [1225, 25] width 84 height 34
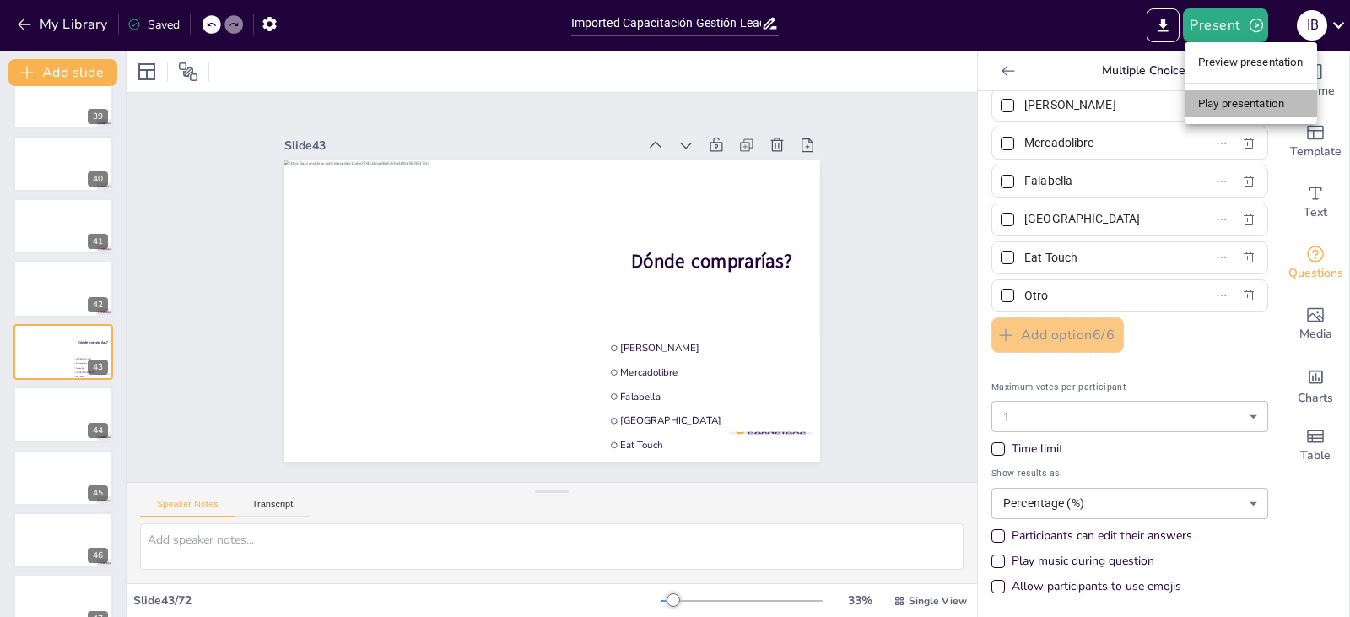
click at [1251, 100] on li "Play presentation" at bounding box center [1251, 103] width 132 height 27
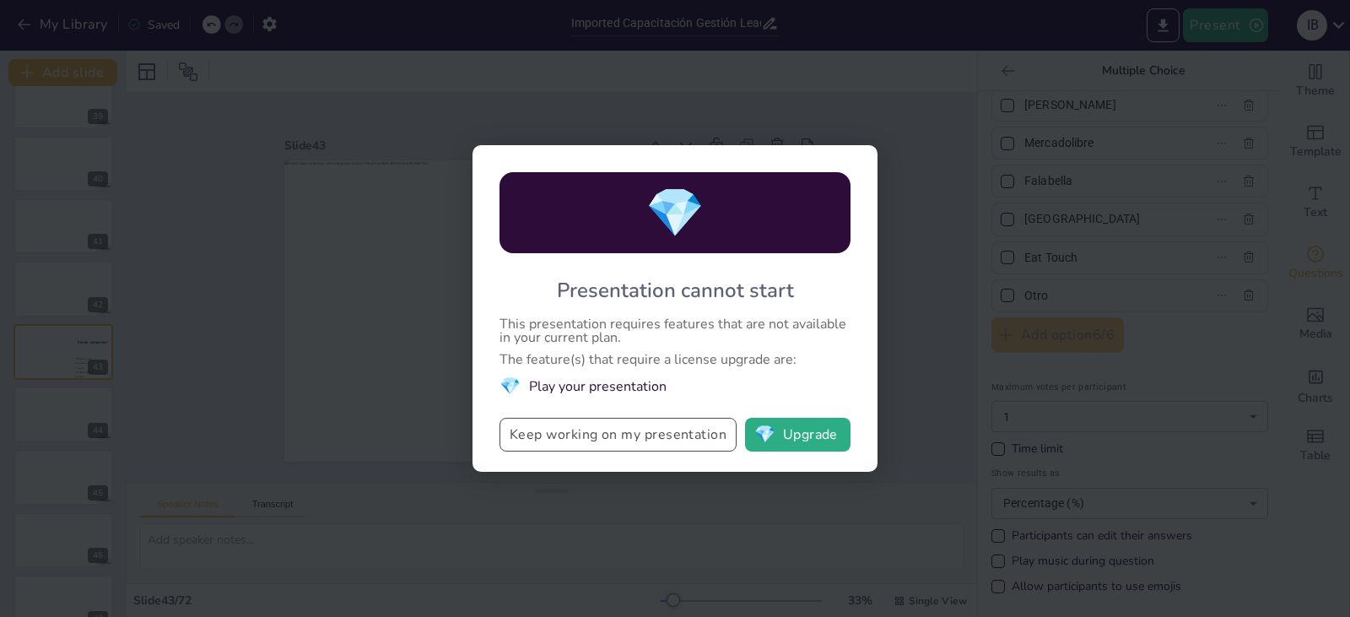
click at [640, 440] on button "Keep working on my presentation" at bounding box center [618, 435] width 237 height 34
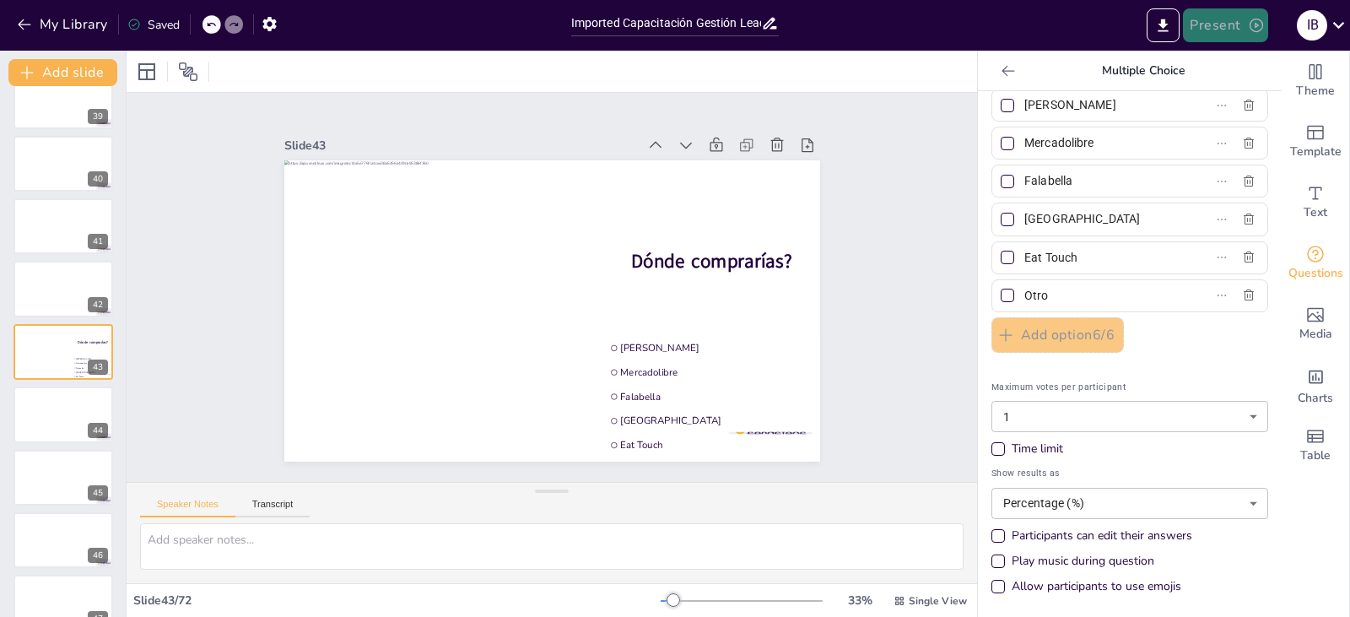
click at [1203, 24] on button "Present" at bounding box center [1225, 25] width 84 height 34
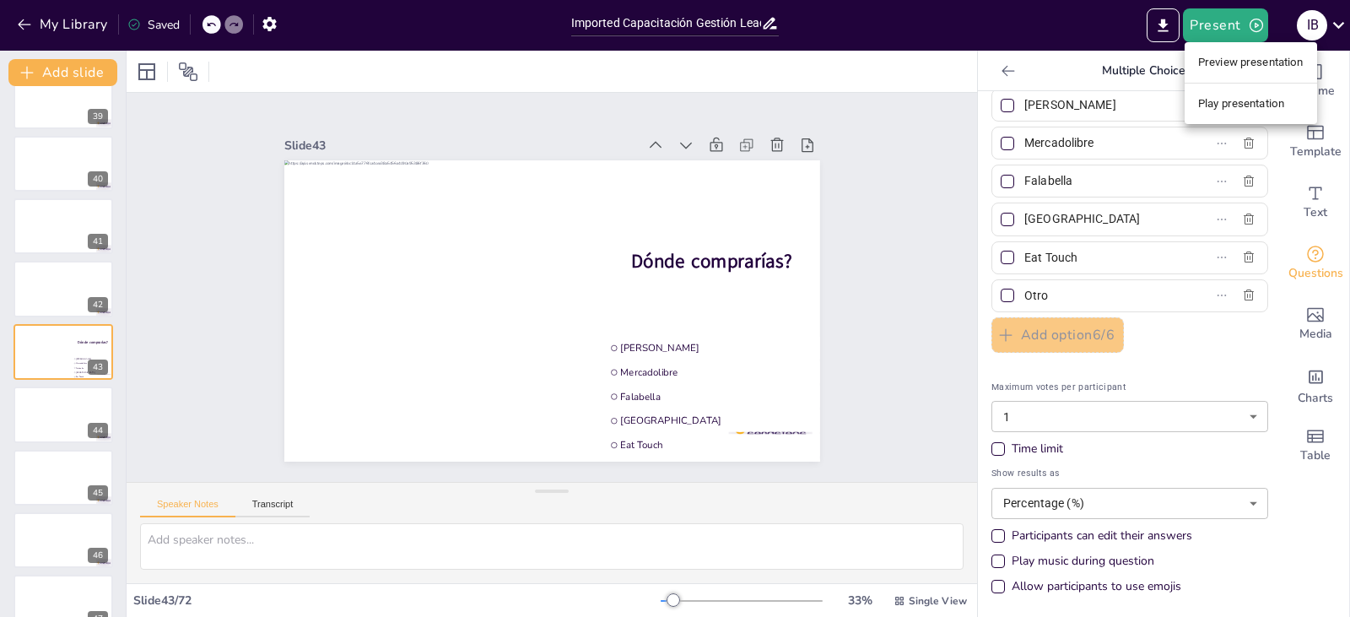
click at [1261, 59] on li "Preview presentation" at bounding box center [1251, 62] width 132 height 27
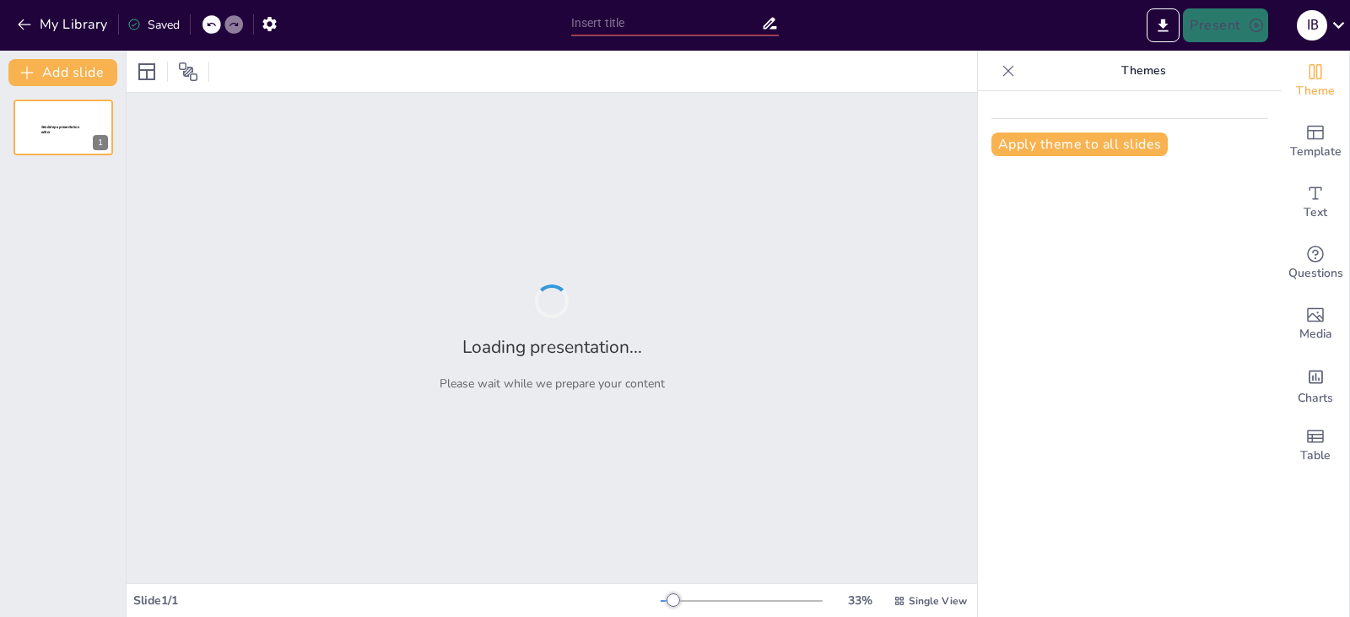
type input "Imported Capacitación Gestión Leads.pptx"
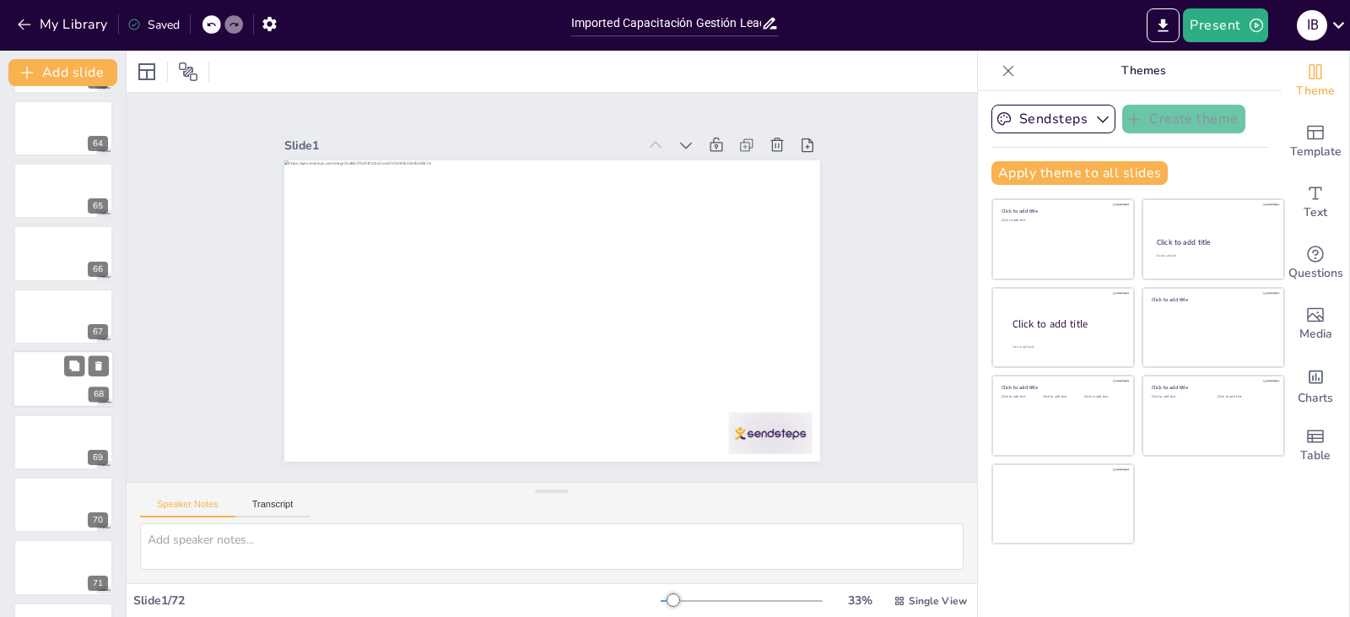
scroll to position [3966, 0]
